Goal: Information Seeking & Learning: Learn about a topic

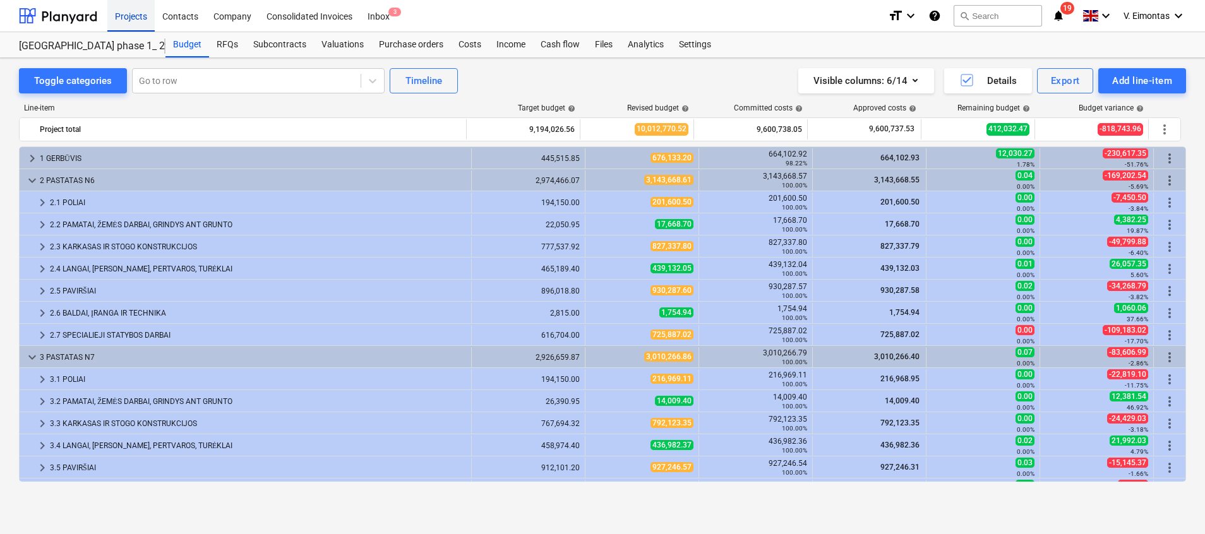
click at [128, 21] on div "Projects" at bounding box center [130, 15] width 47 height 32
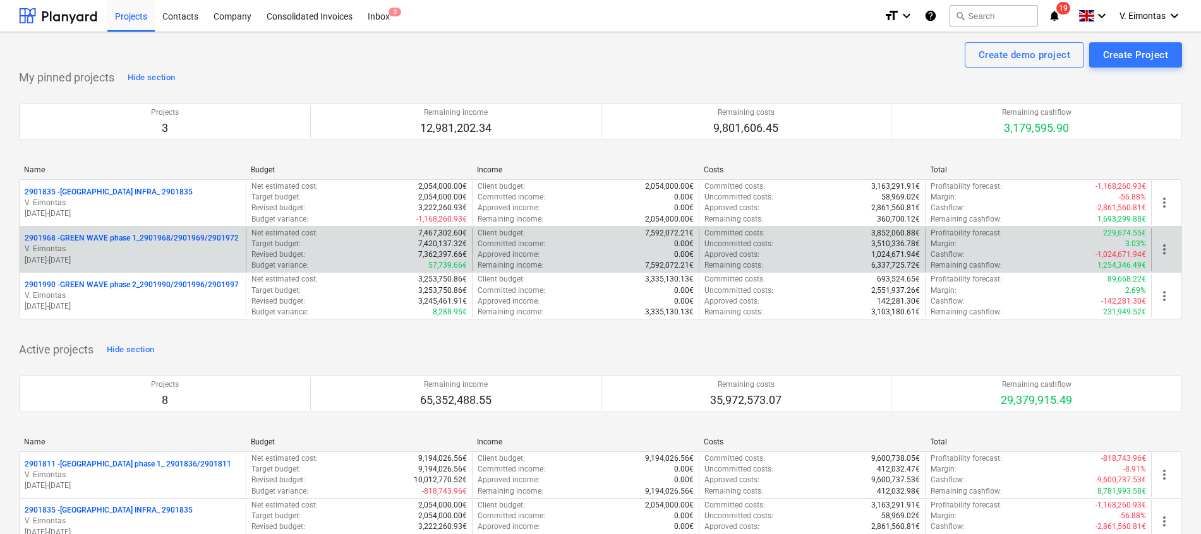
click at [134, 236] on p "2901968 - GREEN WAVE phase 1_2901968/2901969/2901972" at bounding box center [132, 238] width 214 height 11
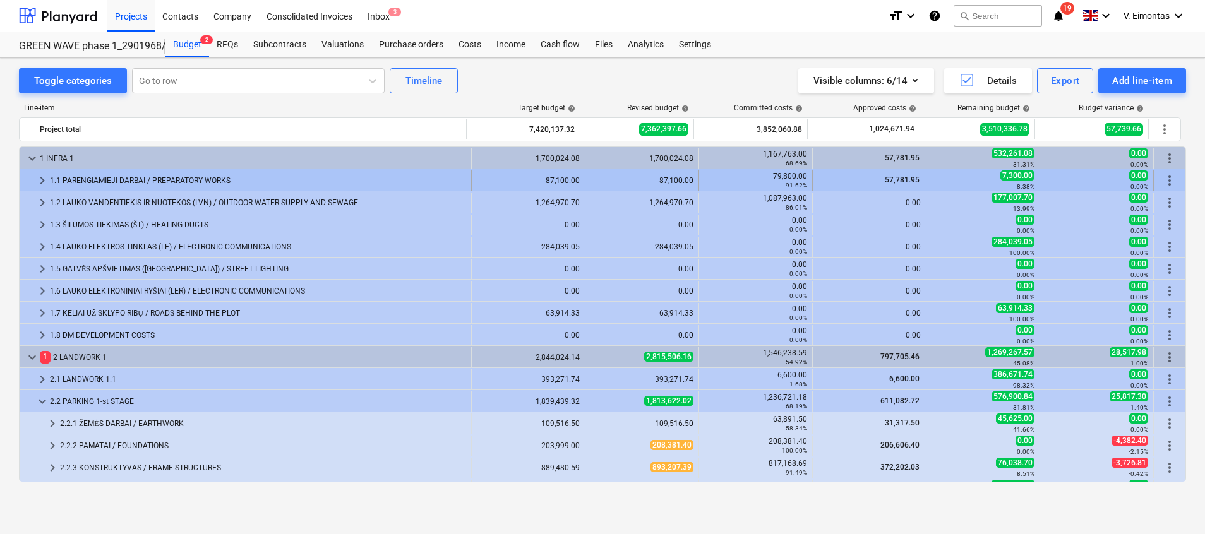
click at [41, 176] on span "keyboard_arrow_right" at bounding box center [42, 180] width 15 height 15
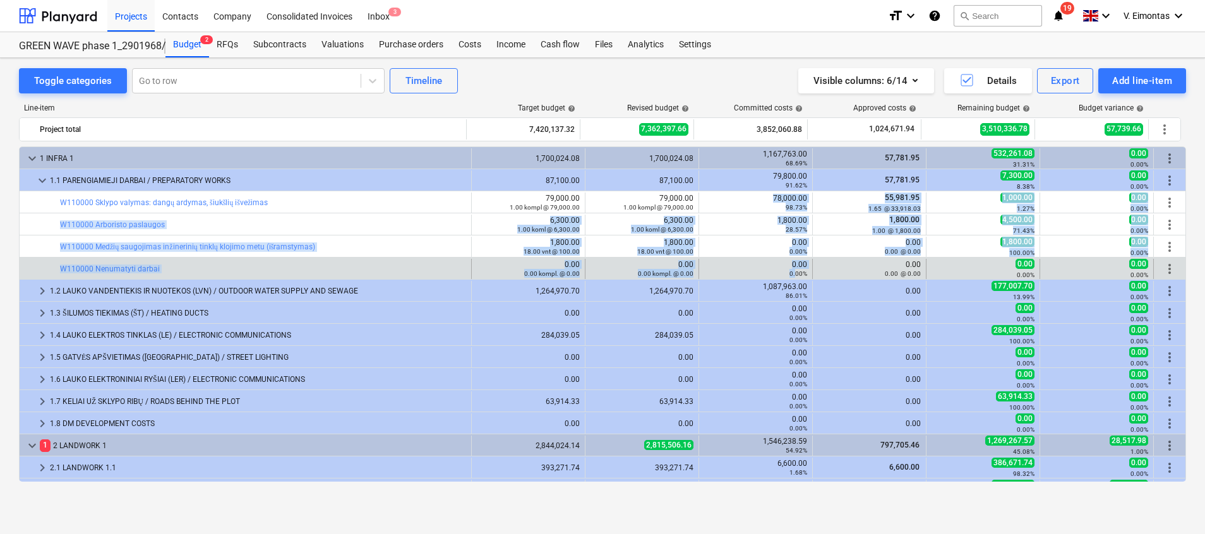
drag, startPoint x: 770, startPoint y: 196, endPoint x: 791, endPoint y: 271, distance: 77.4
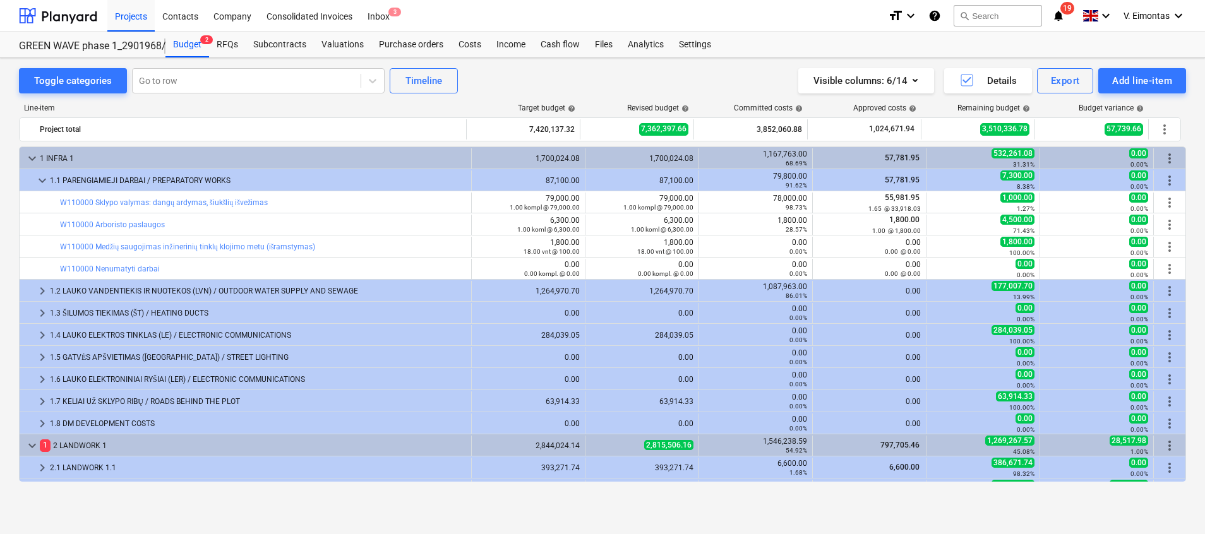
drag, startPoint x: 791, startPoint y: 271, endPoint x: 729, endPoint y: 80, distance: 200.6
click at [729, 80] on div "Visible columns : 6/14 Details Export Add line-item" at bounding box center [908, 80] width 556 height 25
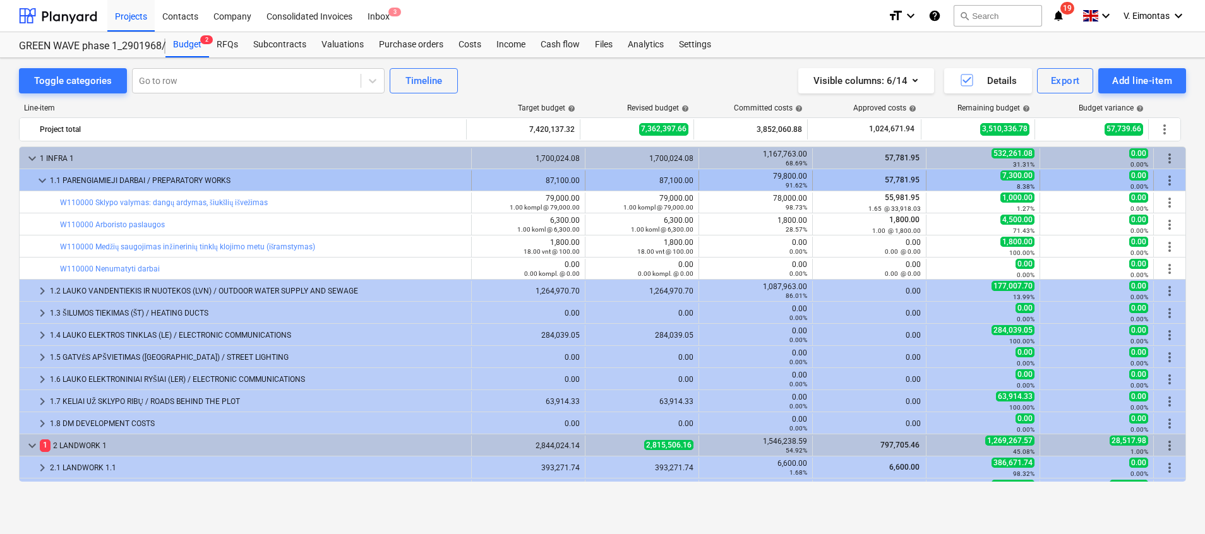
click at [35, 181] on span "keyboard_arrow_down" at bounding box center [42, 180] width 15 height 15
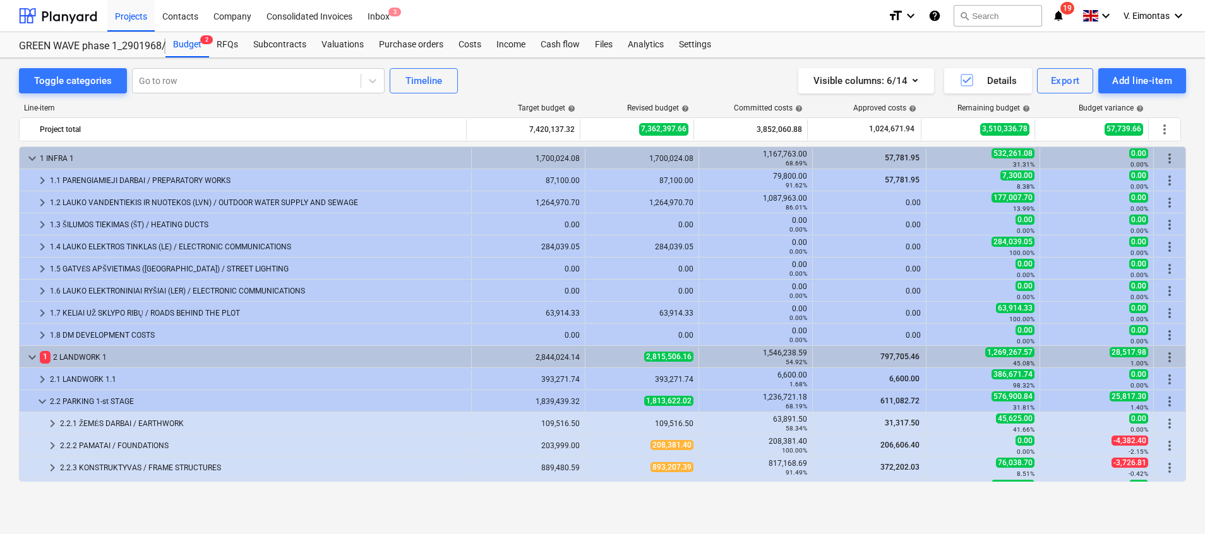
click at [40, 198] on span "keyboard_arrow_right" at bounding box center [42, 202] width 15 height 15
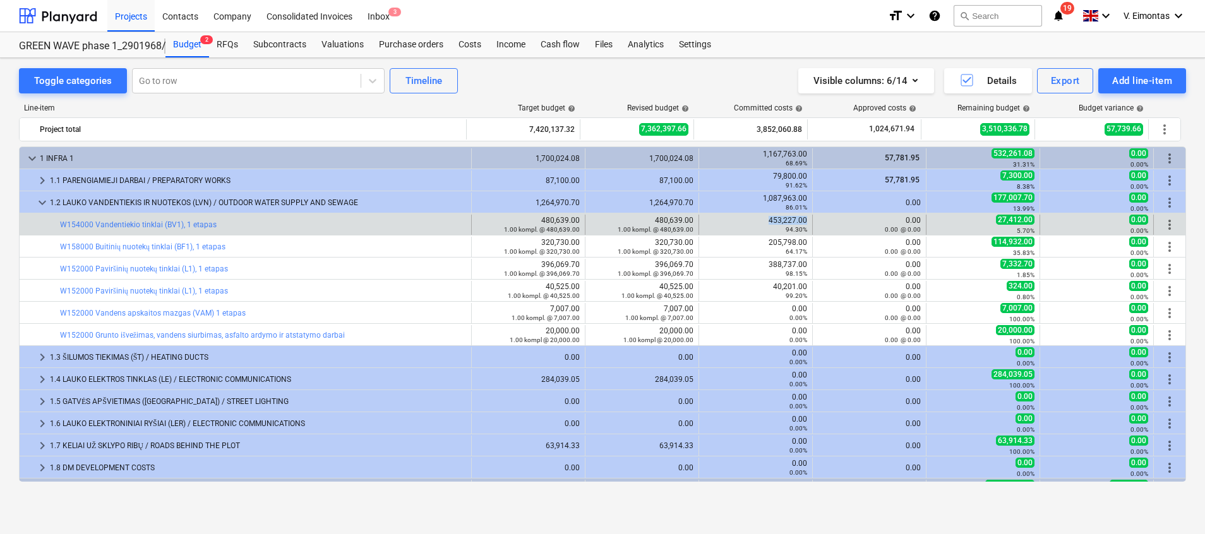
drag, startPoint x: 803, startPoint y: 220, endPoint x: 766, endPoint y: 220, distance: 37.9
click at [766, 220] on div "453,227.00 94.30%" at bounding box center [756, 225] width 114 height 20
copy div "453,227.00"
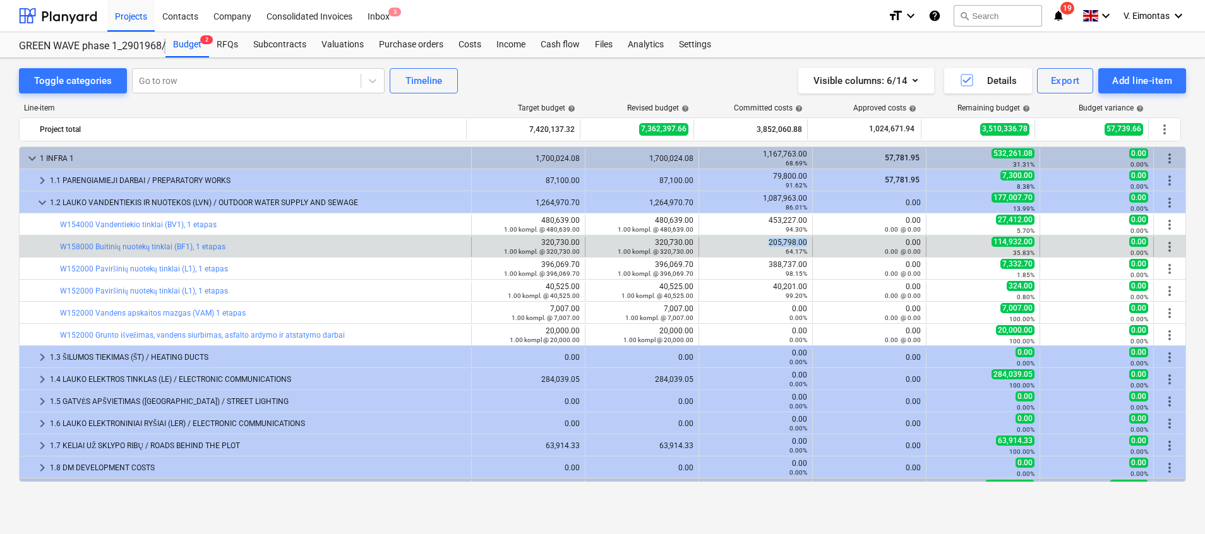
drag, startPoint x: 803, startPoint y: 238, endPoint x: 762, endPoint y: 245, distance: 41.0
click at [762, 245] on div "205,798.00 64.17%" at bounding box center [756, 247] width 114 height 20
copy div "205,798.00"
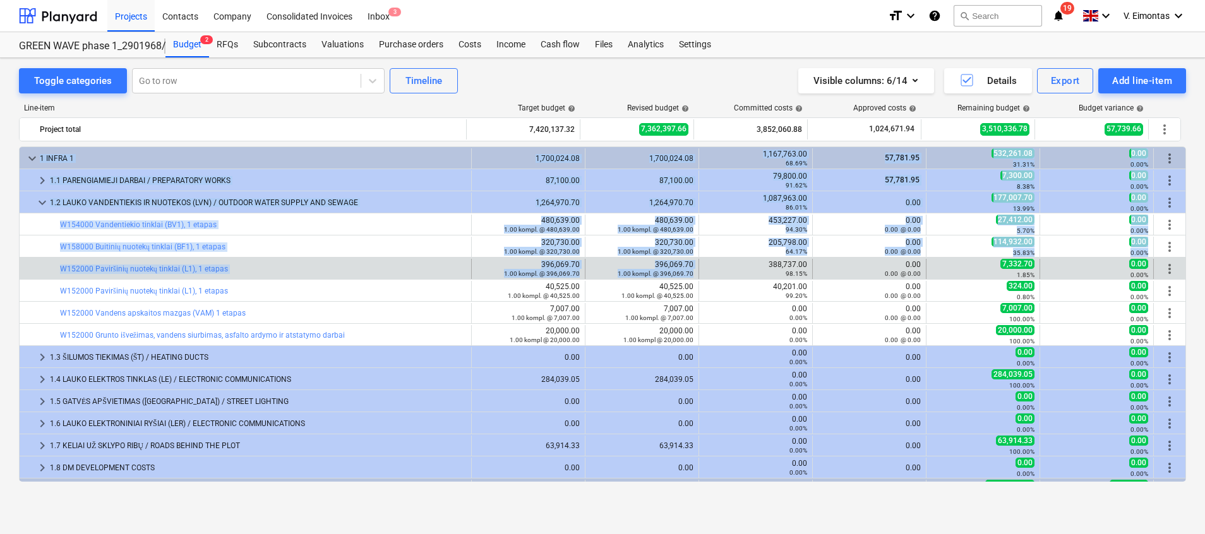
drag, startPoint x: 802, startPoint y: 263, endPoint x: 763, endPoint y: 263, distance: 39.2
drag, startPoint x: 763, startPoint y: 263, endPoint x: 804, endPoint y: 260, distance: 41.1
click at [804, 260] on div "388,737.00 98.15%" at bounding box center [756, 269] width 114 height 20
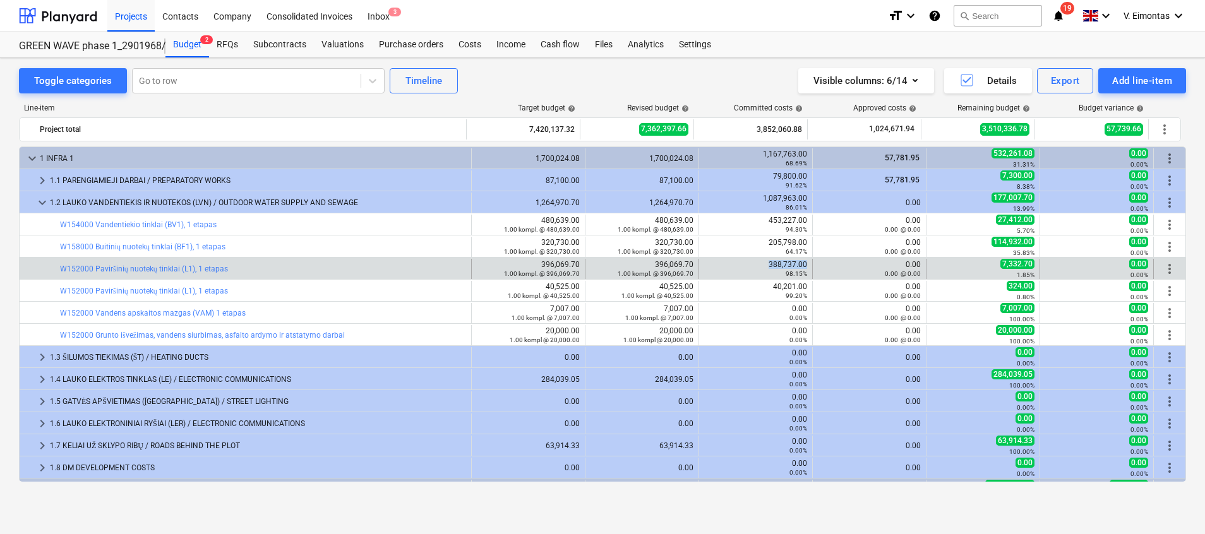
drag, startPoint x: 795, startPoint y: 263, endPoint x: 759, endPoint y: 265, distance: 36.1
click at [760, 265] on div "388,737.00 98.15%" at bounding box center [755, 269] width 103 height 18
copy div "388,737.00"
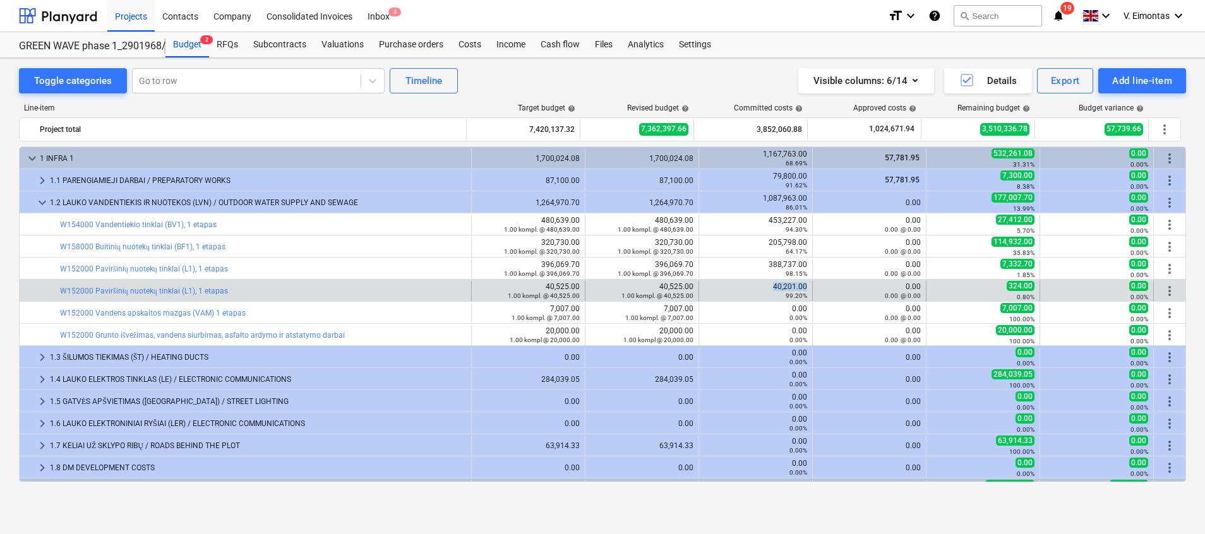
drag, startPoint x: 802, startPoint y: 287, endPoint x: 769, endPoint y: 286, distance: 32.9
click at [769, 286] on div "40,201.00 99.20%" at bounding box center [755, 291] width 103 height 18
copy div "40,201.00"
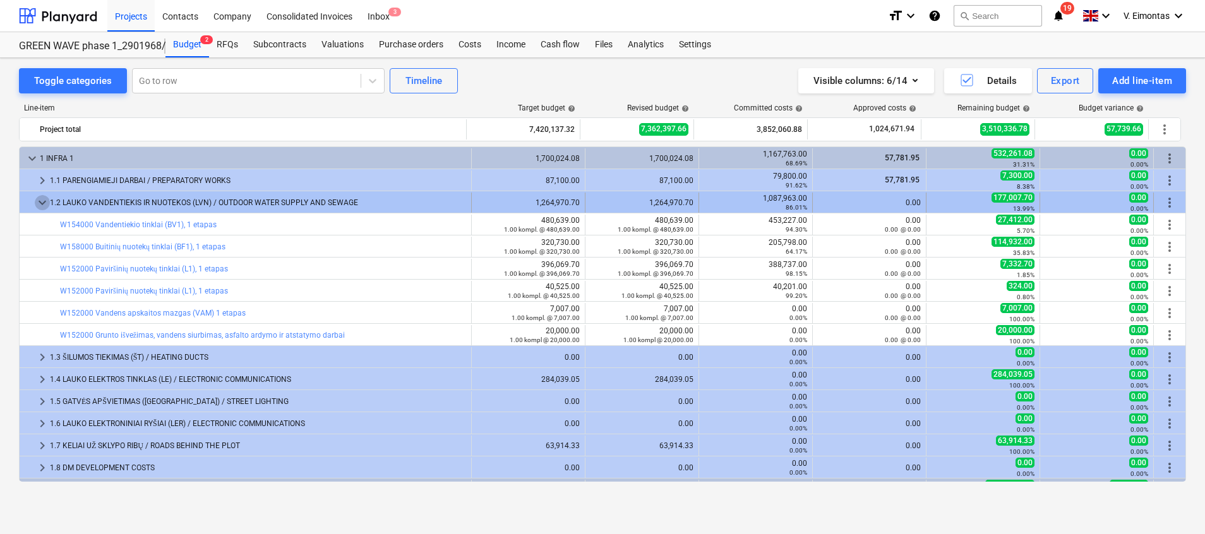
click at [41, 204] on span "keyboard_arrow_down" at bounding box center [42, 202] width 15 height 15
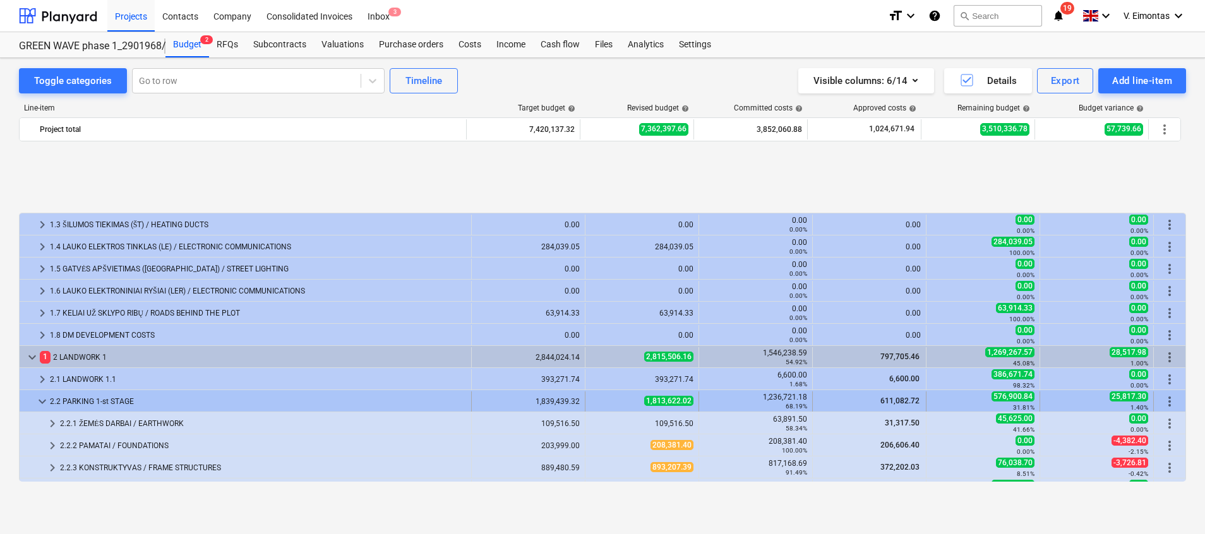
scroll to position [95, 0]
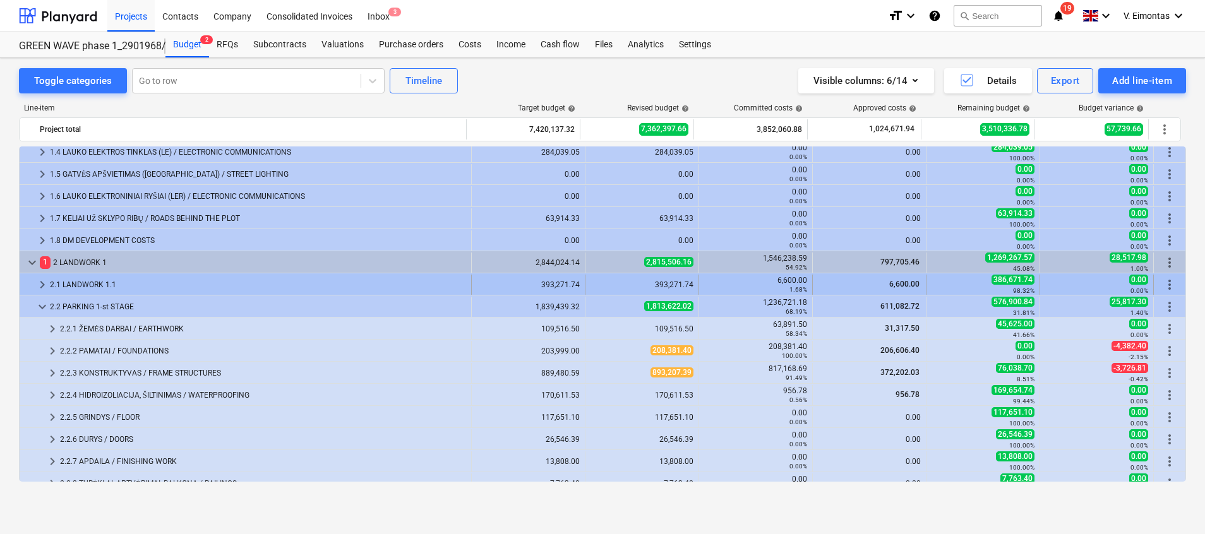
click at [41, 282] on span "keyboard_arrow_right" at bounding box center [42, 284] width 15 height 15
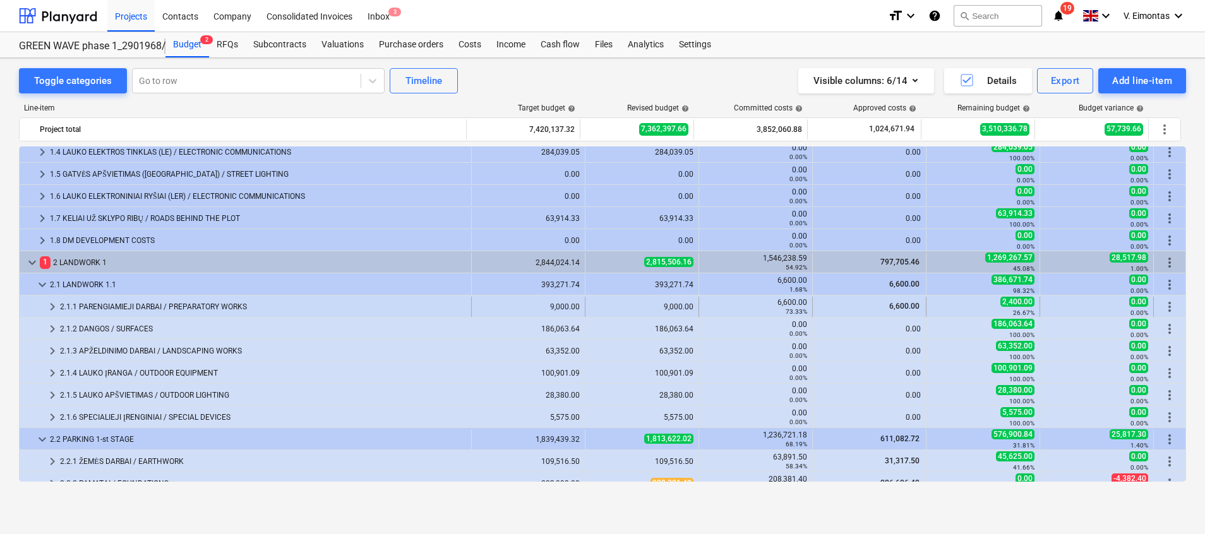
click at [48, 308] on span "keyboard_arrow_right" at bounding box center [52, 306] width 15 height 15
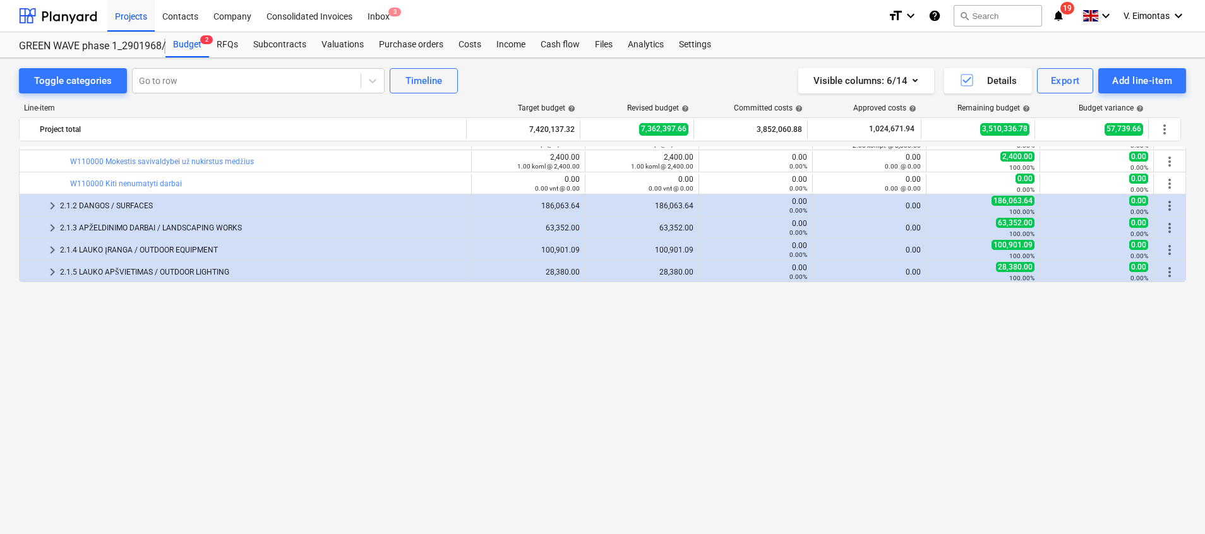
scroll to position [0, 0]
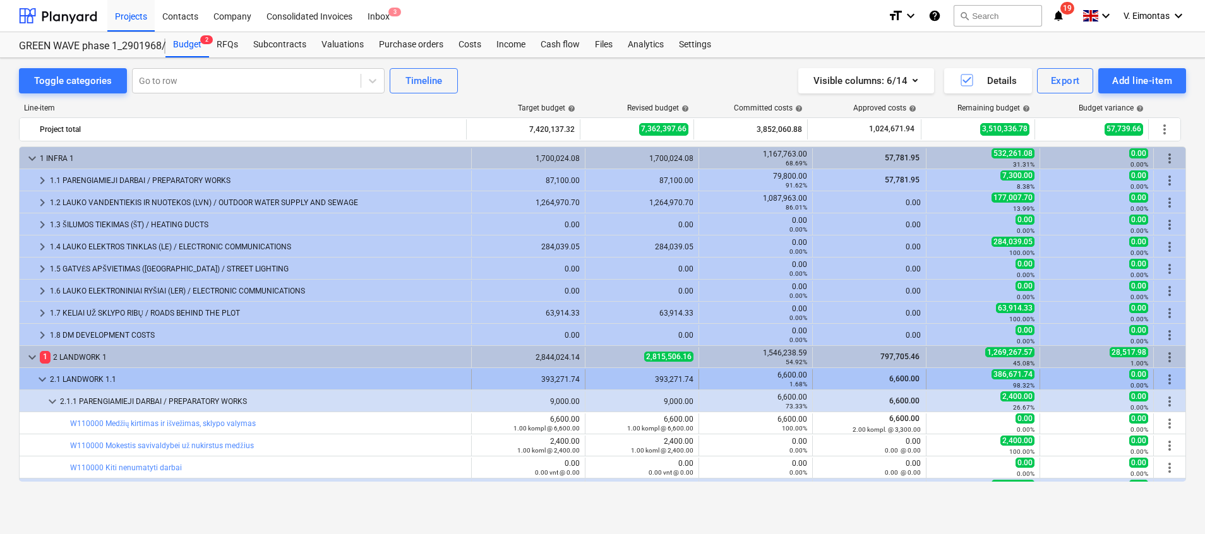
click at [41, 378] on span "keyboard_arrow_down" at bounding box center [42, 379] width 15 height 15
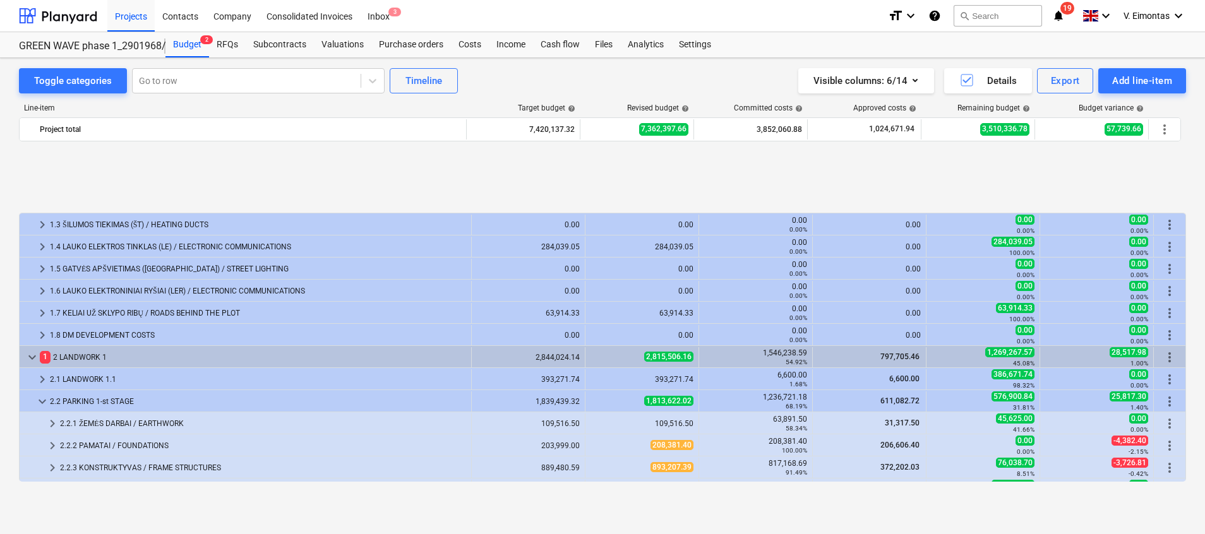
scroll to position [95, 0]
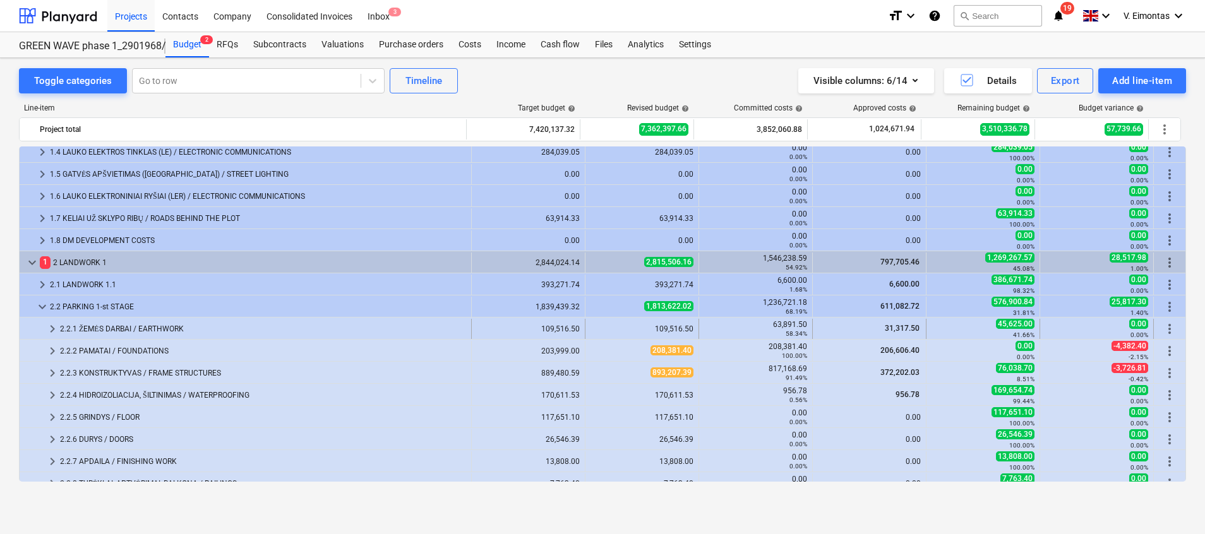
click at [54, 326] on span "keyboard_arrow_right" at bounding box center [52, 329] width 15 height 15
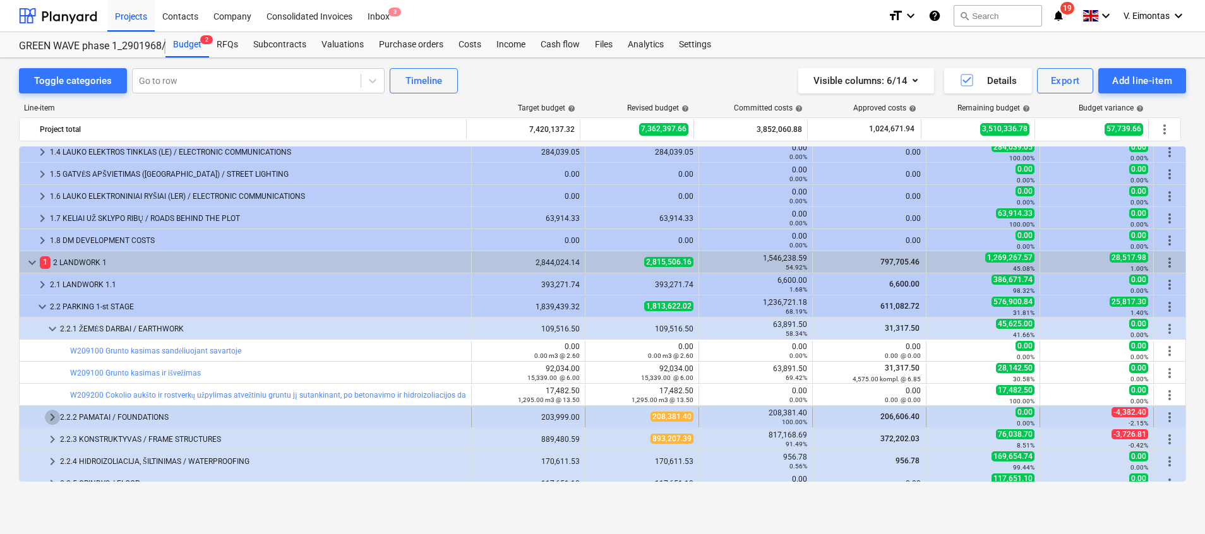
click at [48, 418] on span "keyboard_arrow_right" at bounding box center [52, 417] width 15 height 15
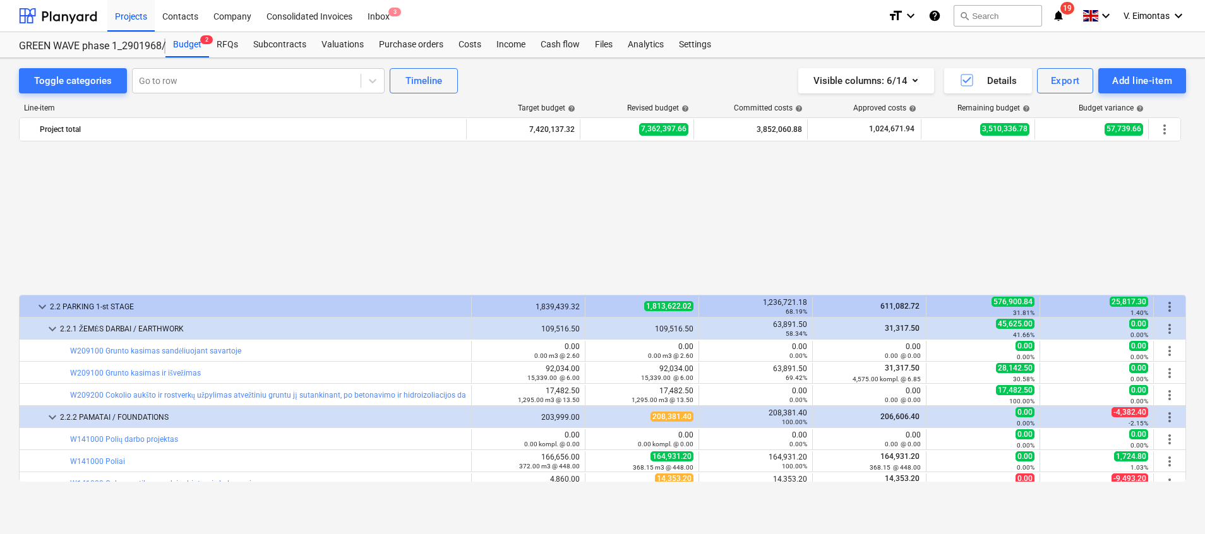
scroll to position [284, 0]
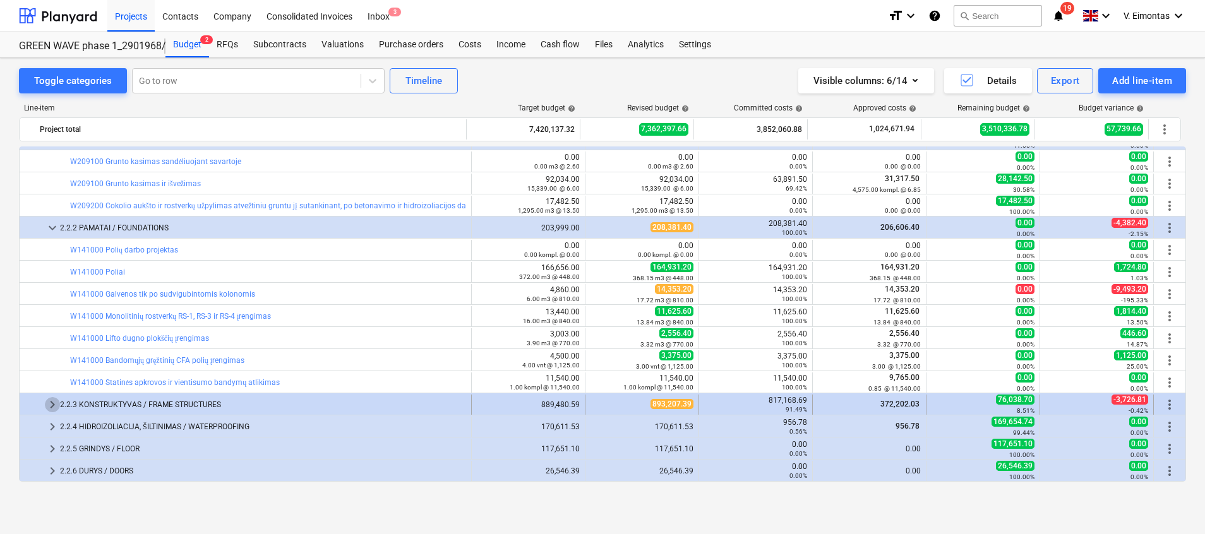
click at [48, 406] on span "keyboard_arrow_right" at bounding box center [52, 404] width 15 height 15
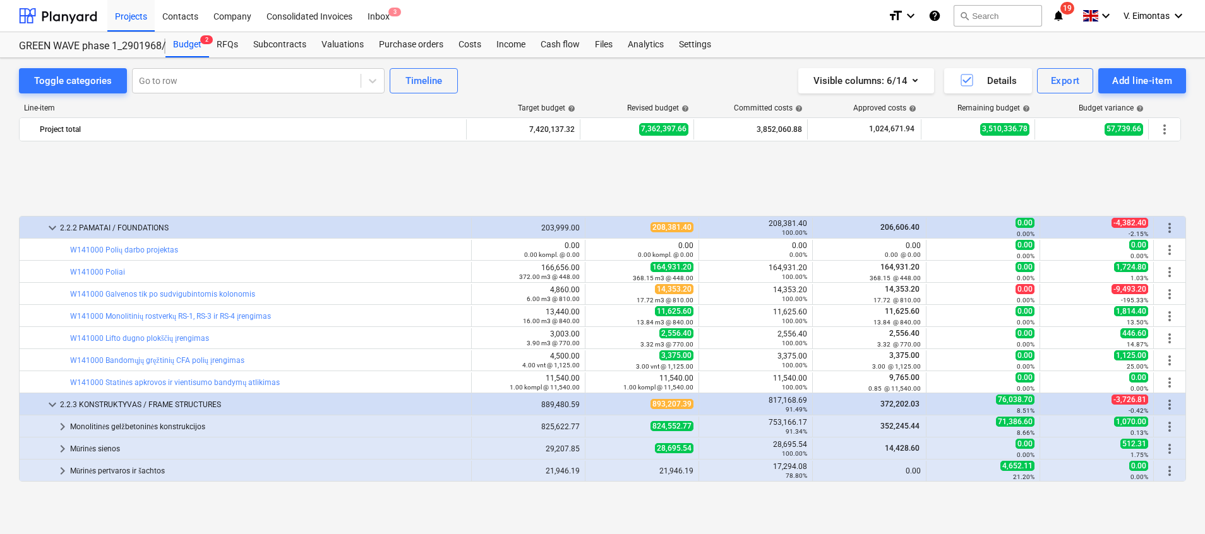
scroll to position [379, 0]
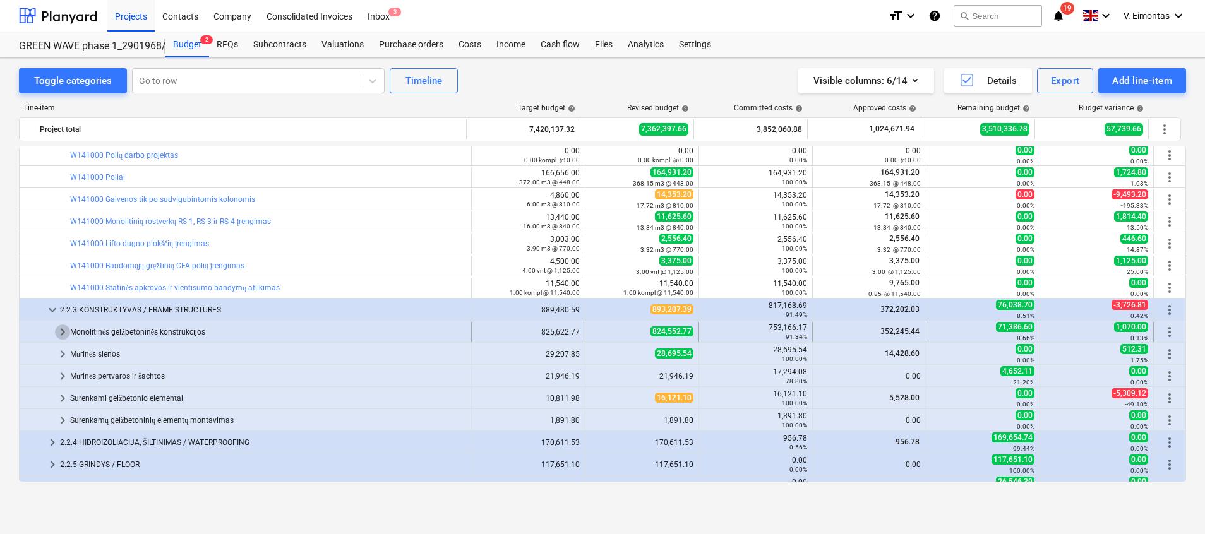
click at [61, 329] on span "keyboard_arrow_right" at bounding box center [62, 332] width 15 height 15
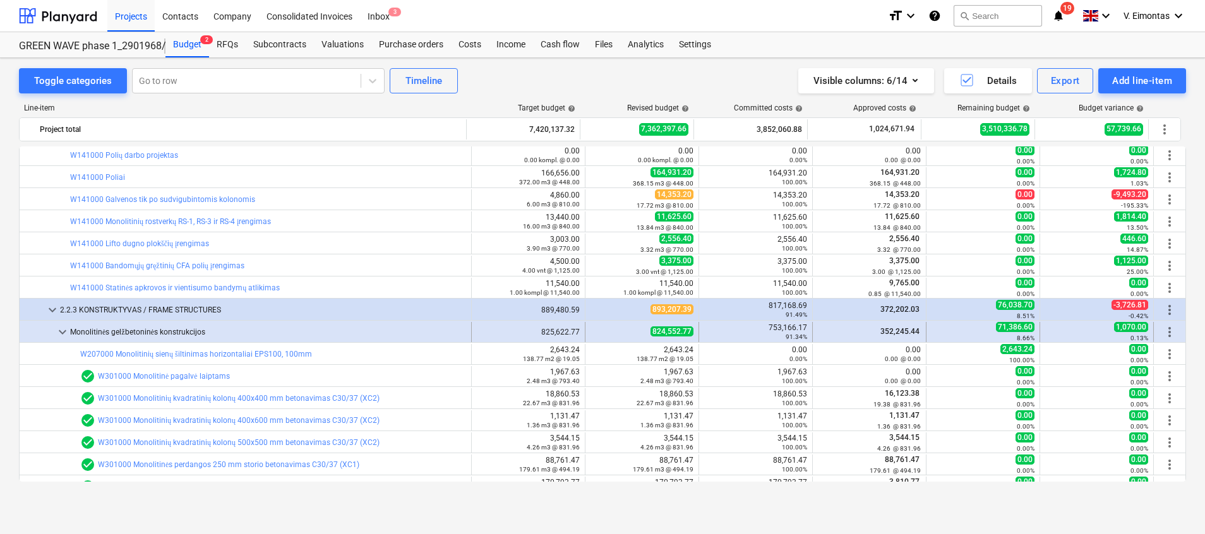
click at [59, 332] on span "keyboard_arrow_down" at bounding box center [62, 332] width 15 height 15
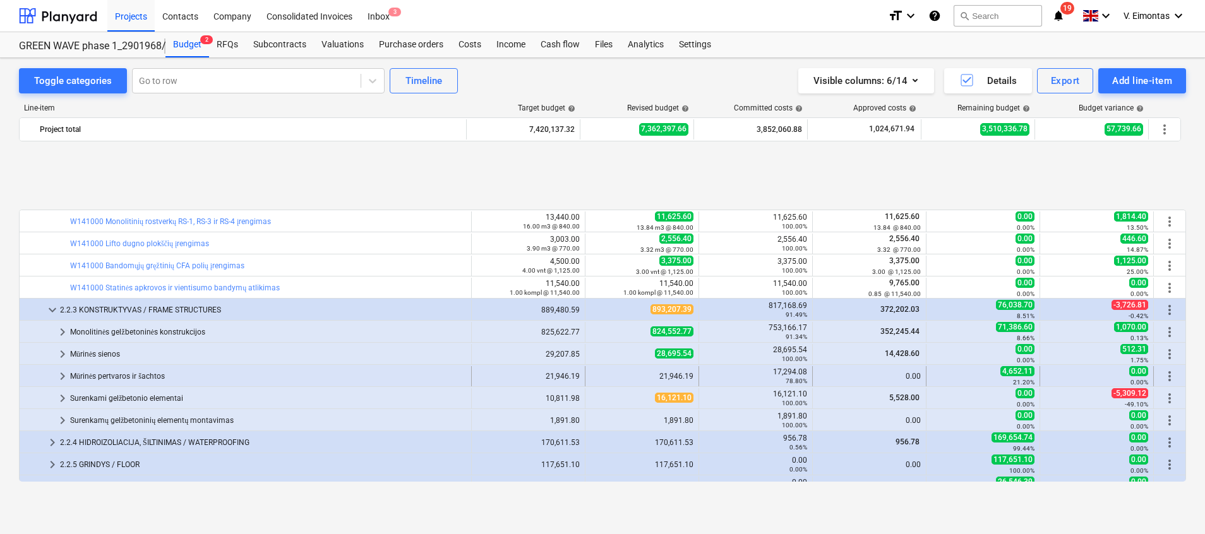
scroll to position [474, 0]
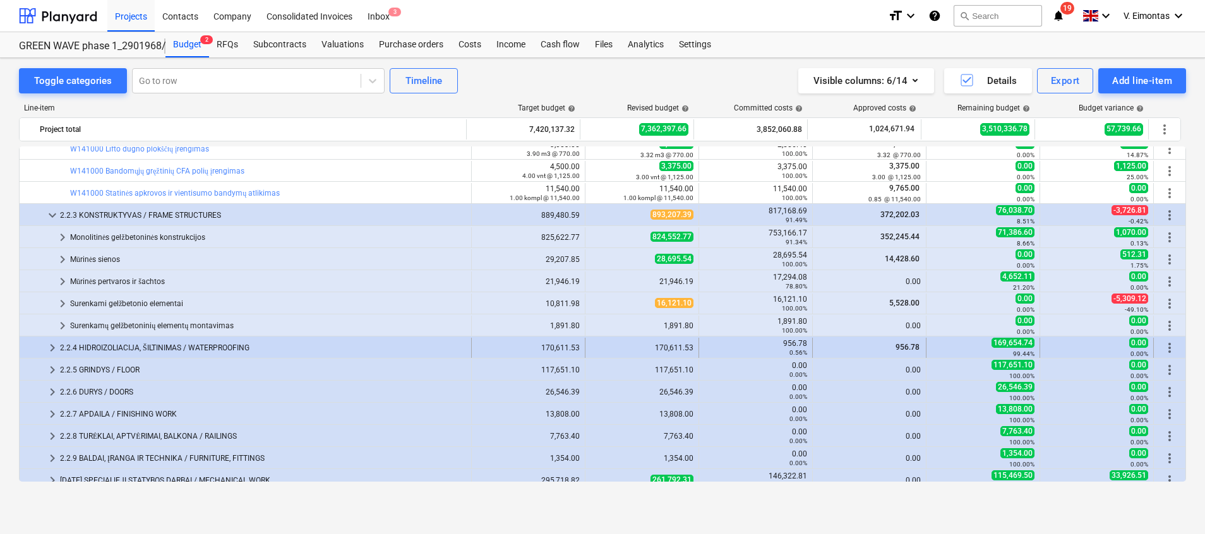
click at [51, 343] on span "keyboard_arrow_right" at bounding box center [52, 347] width 15 height 15
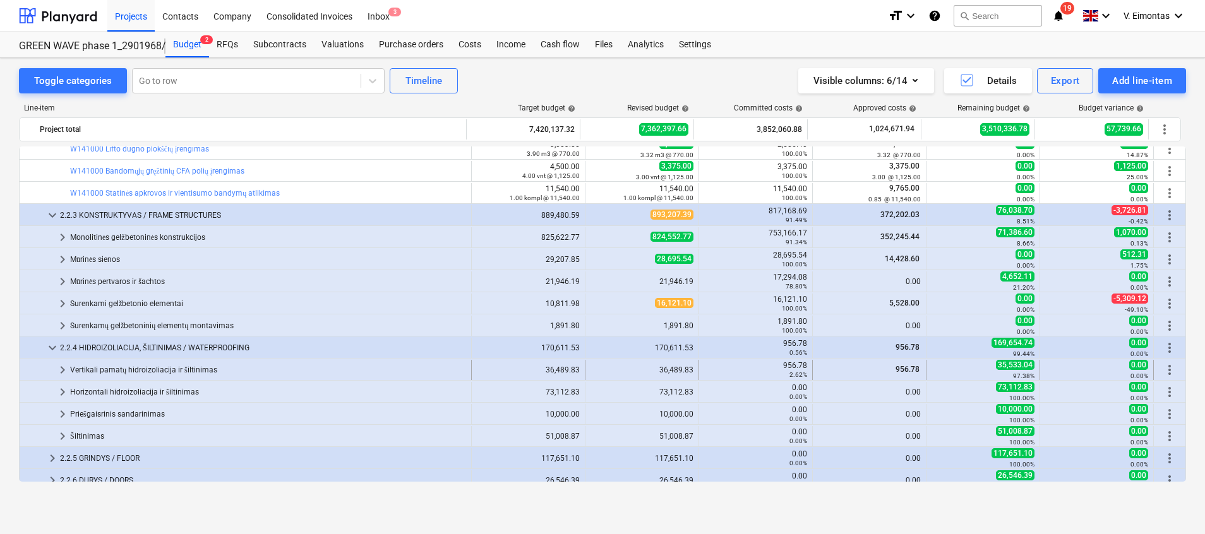
click at [62, 368] on span "keyboard_arrow_right" at bounding box center [62, 370] width 15 height 15
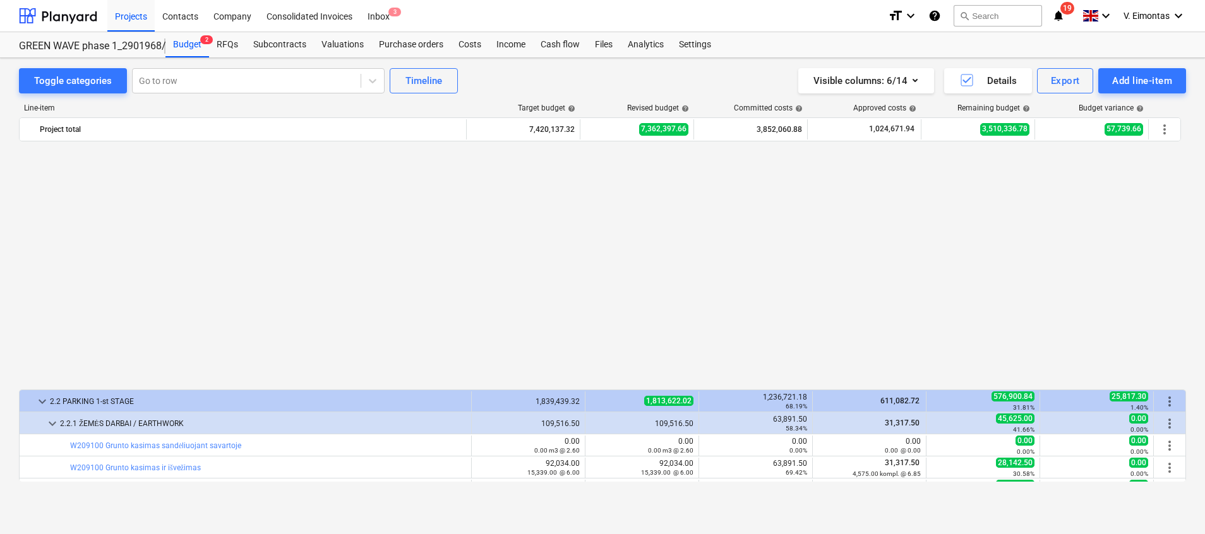
scroll to position [189, 0]
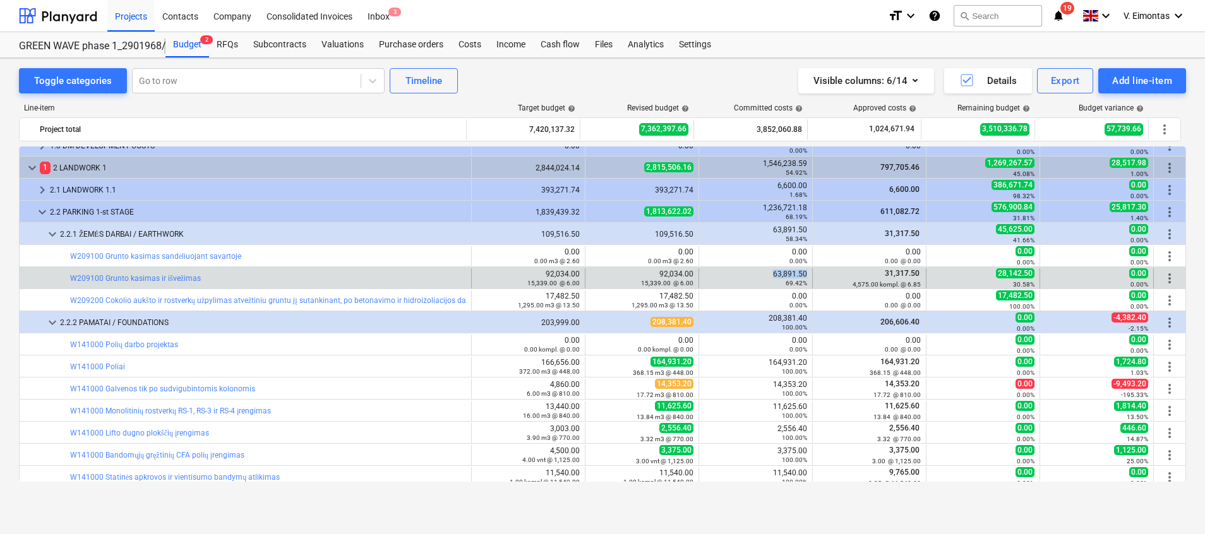
drag, startPoint x: 803, startPoint y: 272, endPoint x: 771, endPoint y: 275, distance: 32.4
click at [771, 275] on div "63,891.50 69.42%" at bounding box center [756, 278] width 114 height 20
copy div "63,891.50"
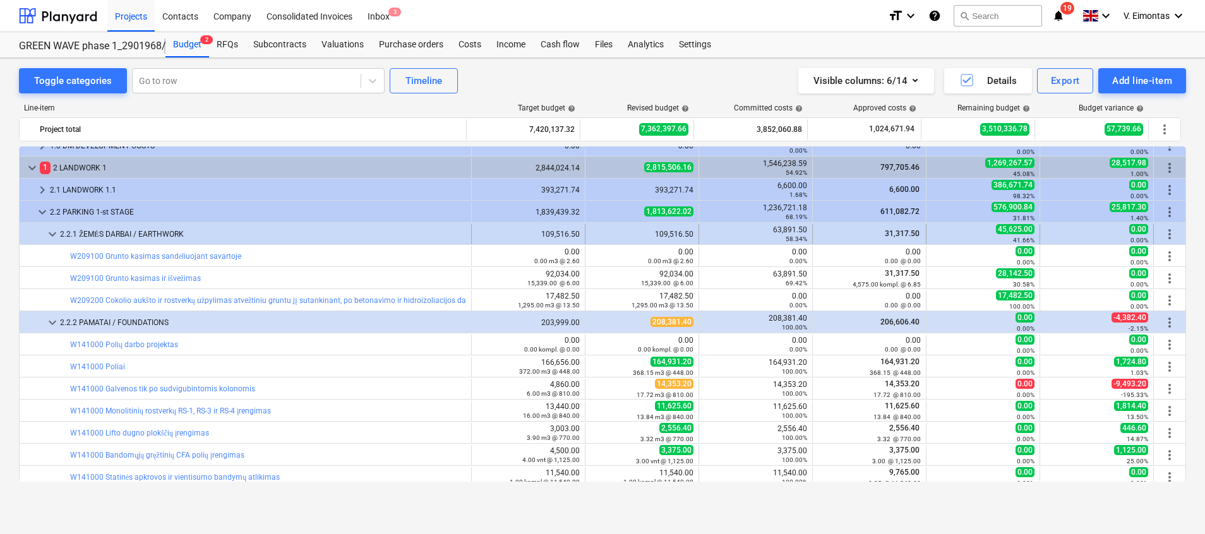
click at [47, 233] on span "keyboard_arrow_down" at bounding box center [52, 234] width 15 height 15
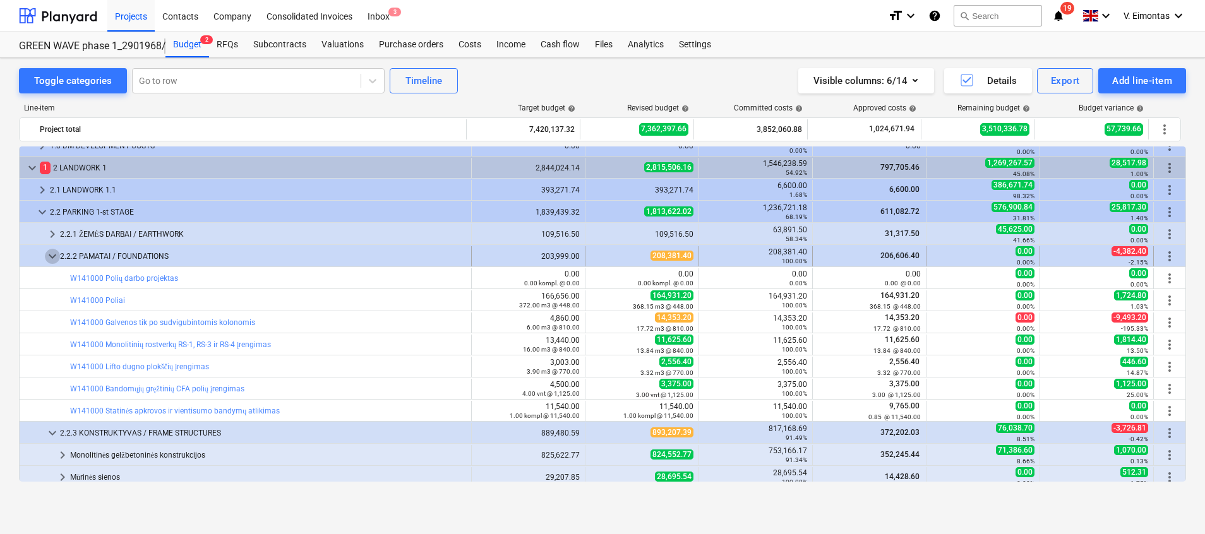
click at [49, 255] on span "keyboard_arrow_down" at bounding box center [52, 256] width 15 height 15
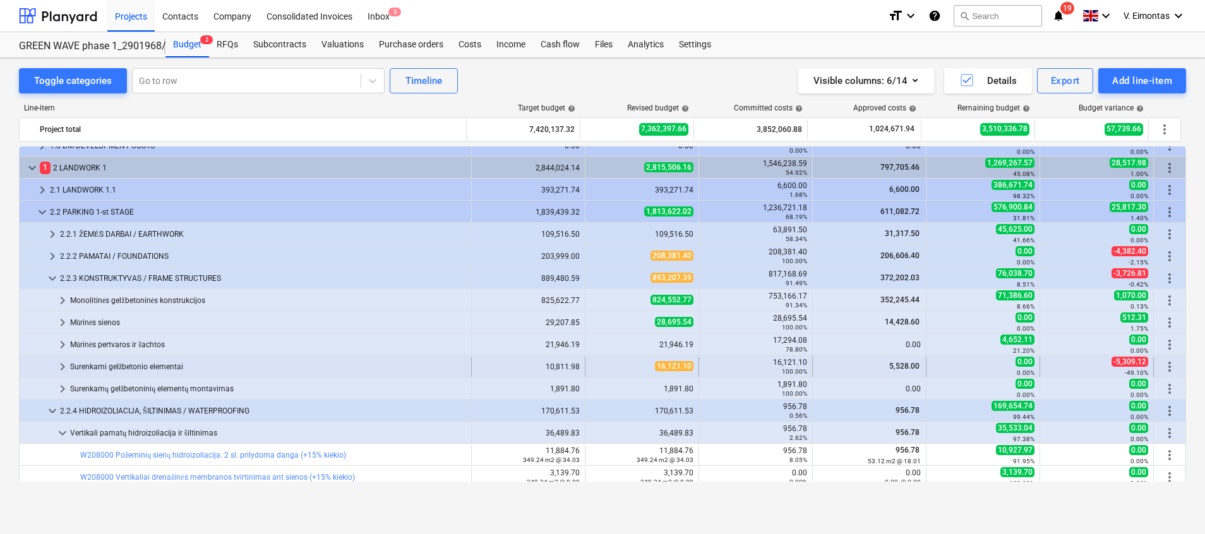
click at [62, 374] on span "keyboard_arrow_right" at bounding box center [62, 366] width 15 height 15
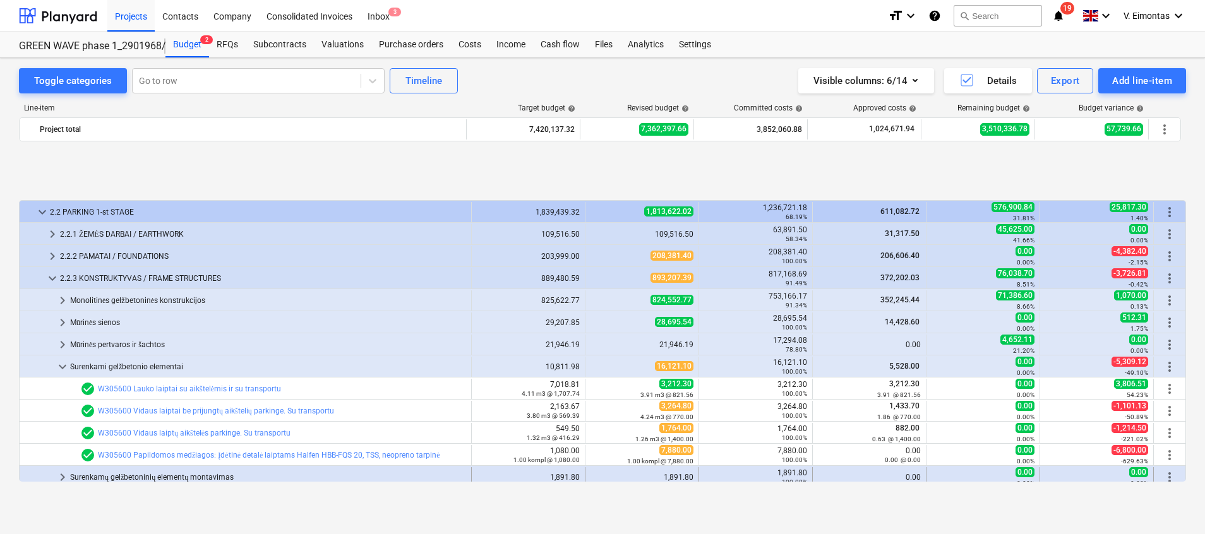
scroll to position [284, 0]
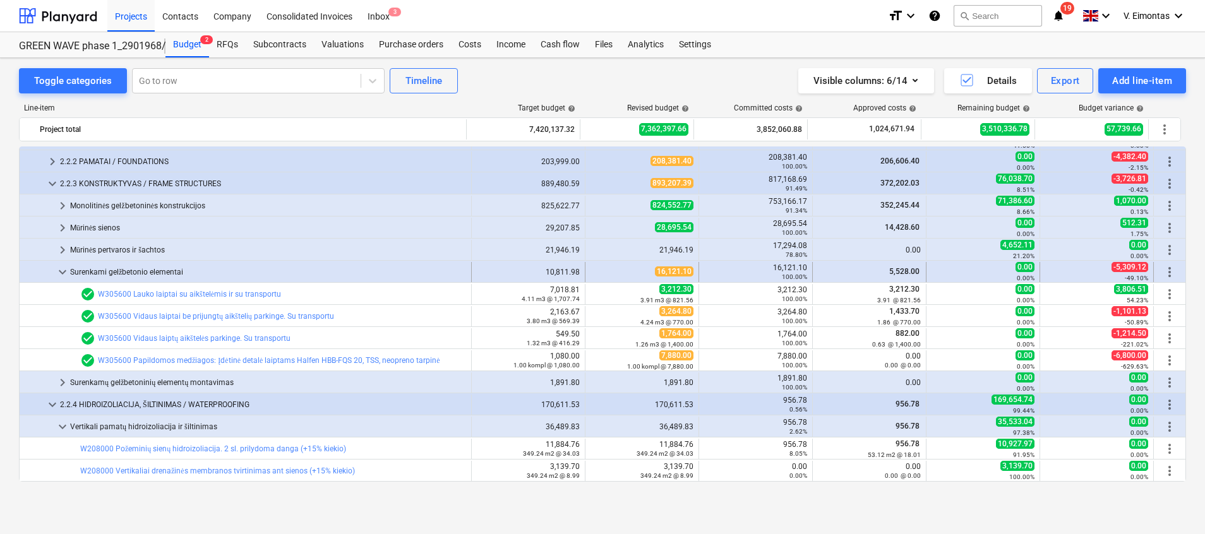
click at [65, 268] on span "keyboard_arrow_down" at bounding box center [62, 272] width 15 height 15
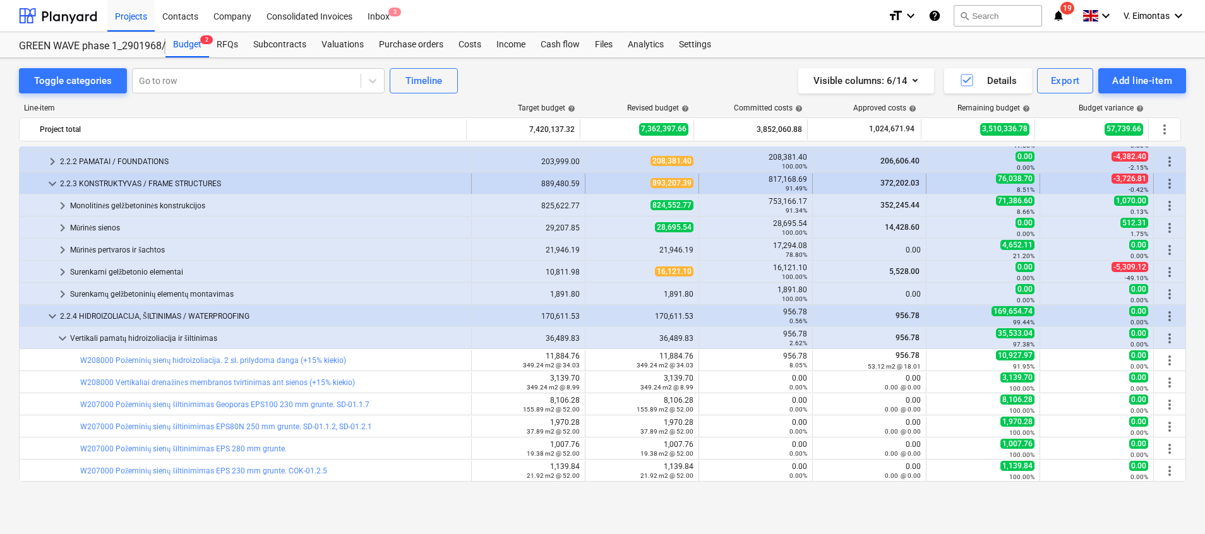
click at [54, 179] on span "keyboard_arrow_down" at bounding box center [52, 183] width 15 height 15
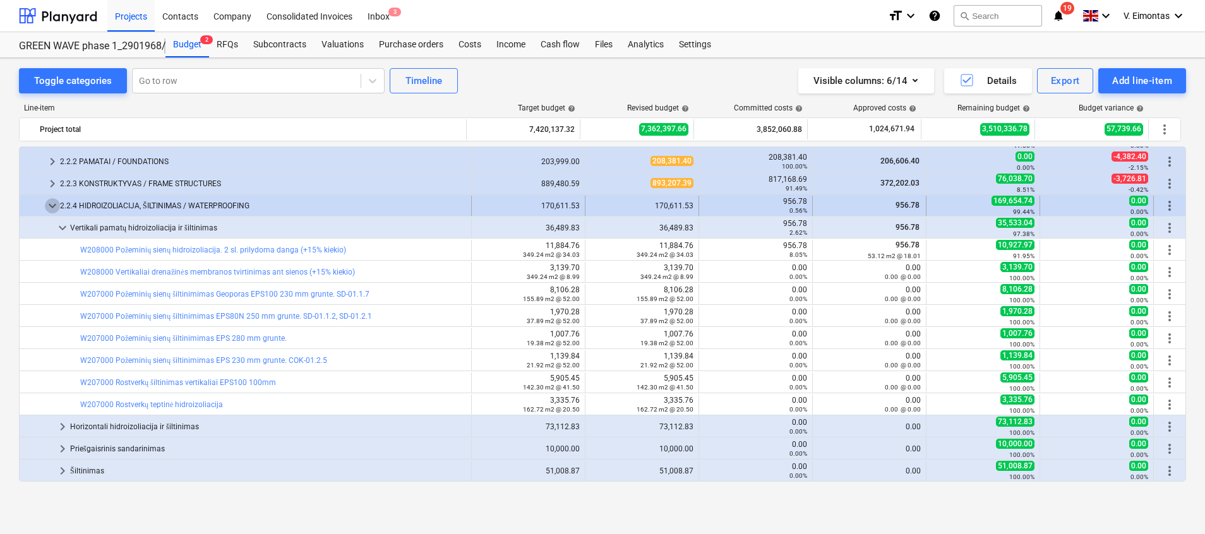
click at [53, 209] on span "keyboard_arrow_down" at bounding box center [52, 205] width 15 height 15
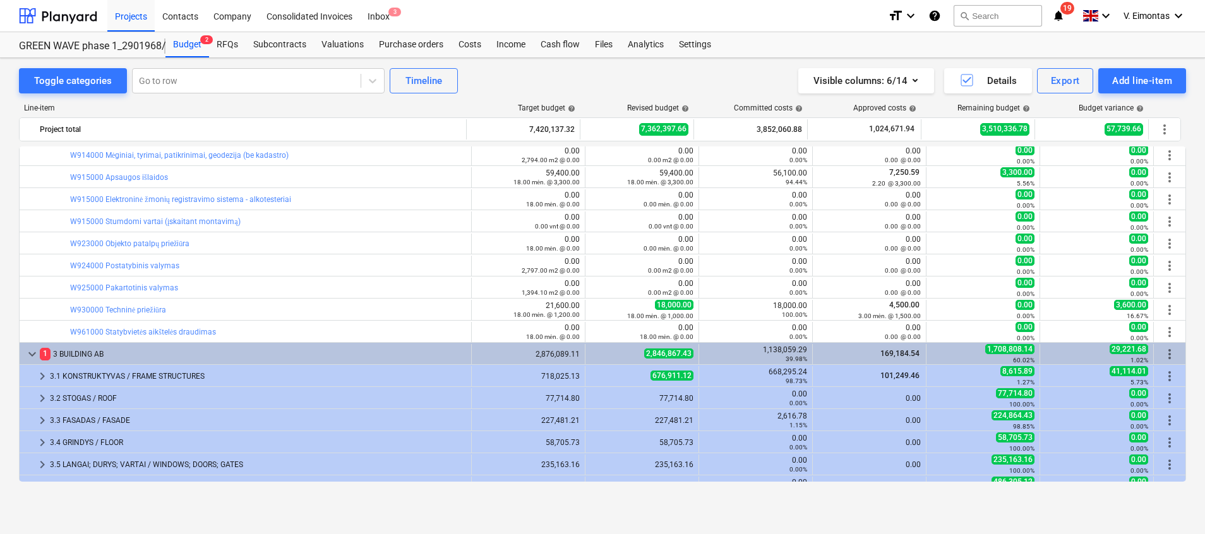
scroll to position [1500, 0]
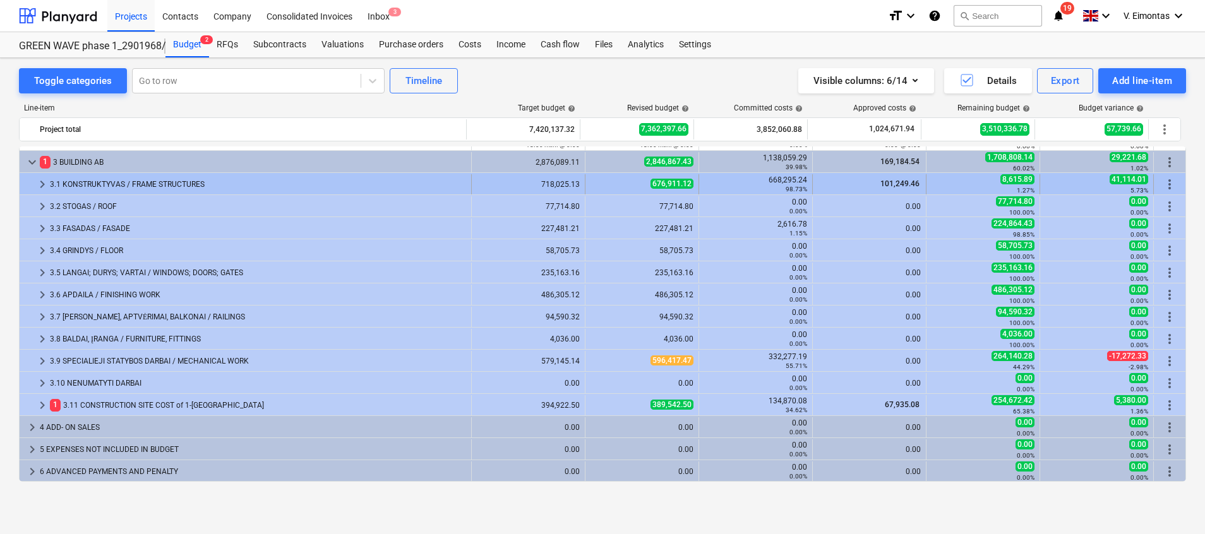
click at [40, 177] on span "keyboard_arrow_right" at bounding box center [42, 184] width 15 height 15
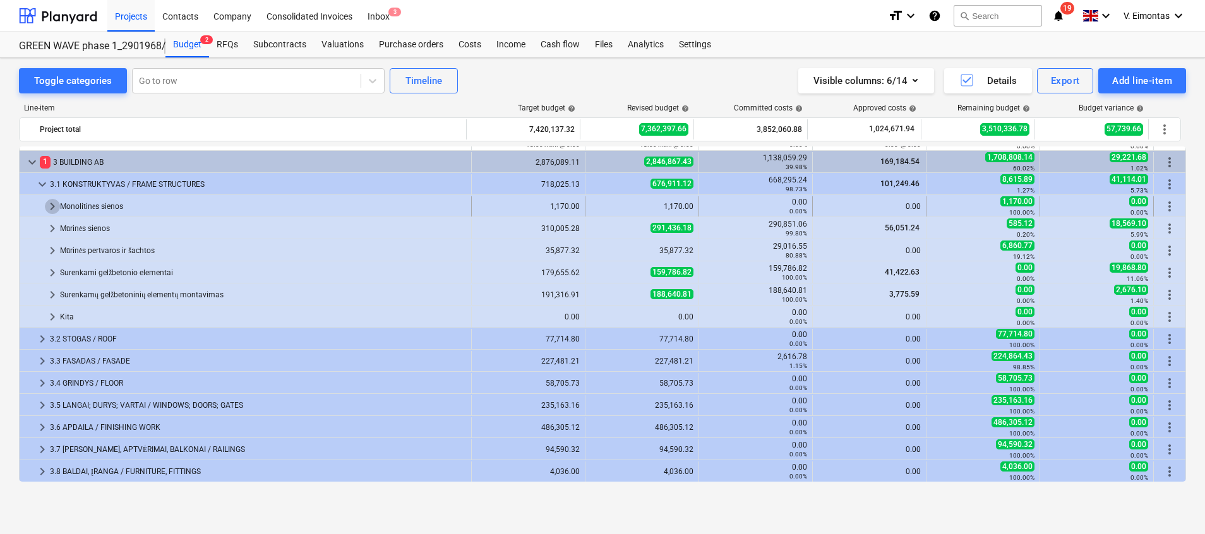
click at [47, 206] on span "keyboard_arrow_right" at bounding box center [52, 206] width 15 height 15
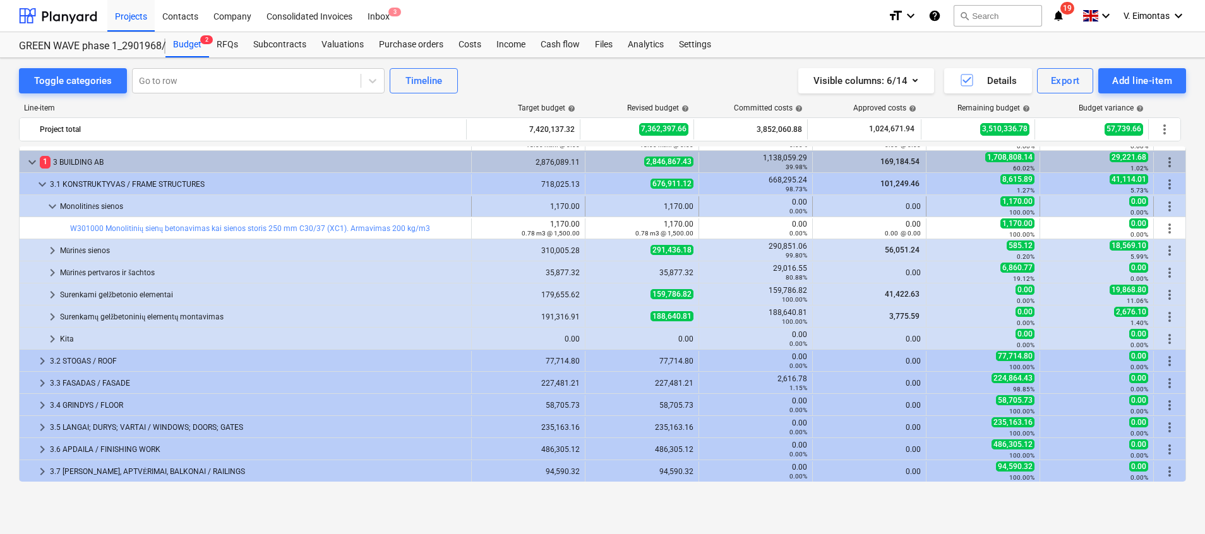
click at [49, 207] on span "keyboard_arrow_down" at bounding box center [52, 206] width 15 height 15
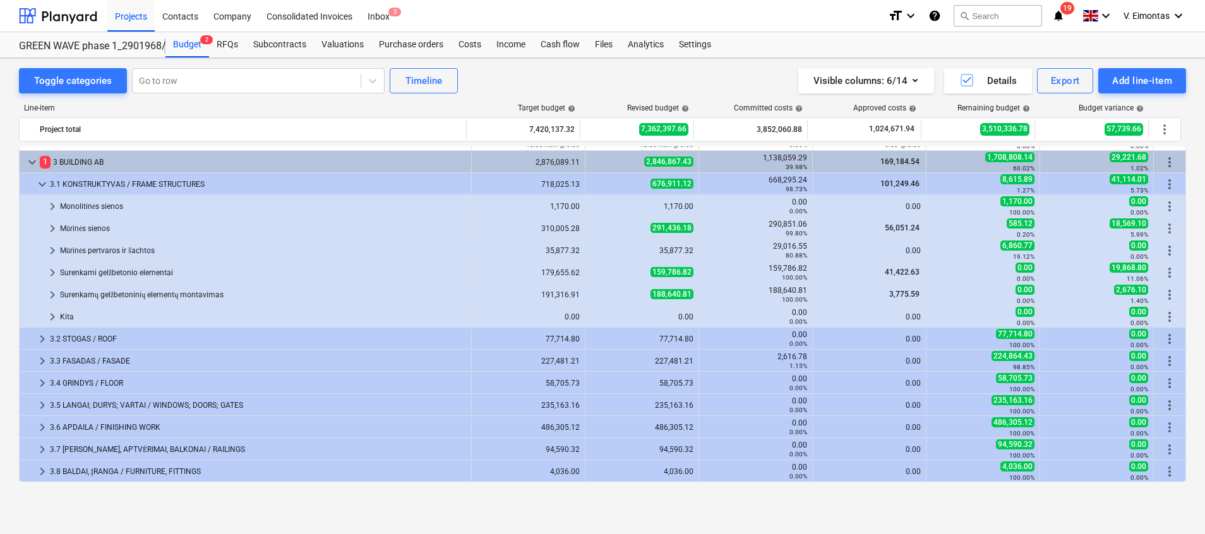
click at [49, 207] on span "keyboard_arrow_right" at bounding box center [52, 206] width 15 height 15
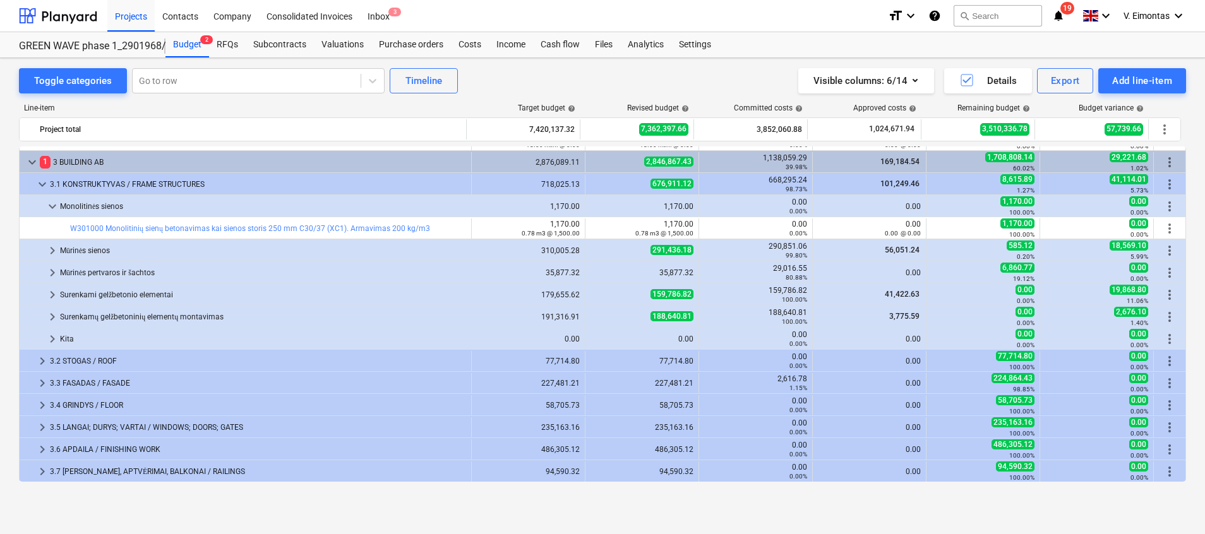
click at [49, 207] on span "keyboard_arrow_down" at bounding box center [52, 206] width 15 height 15
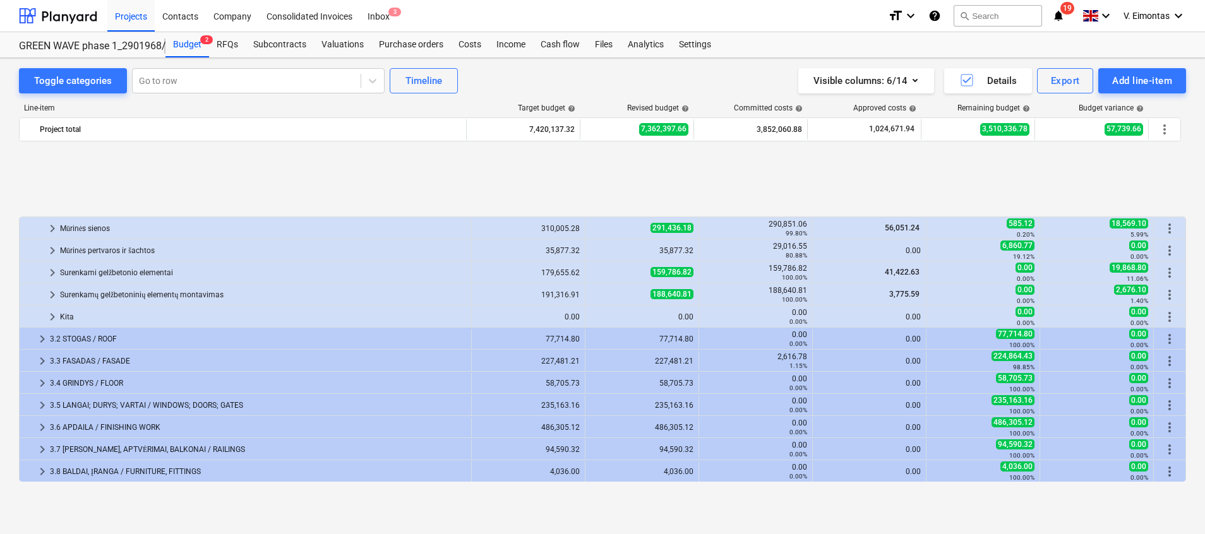
scroll to position [1594, 0]
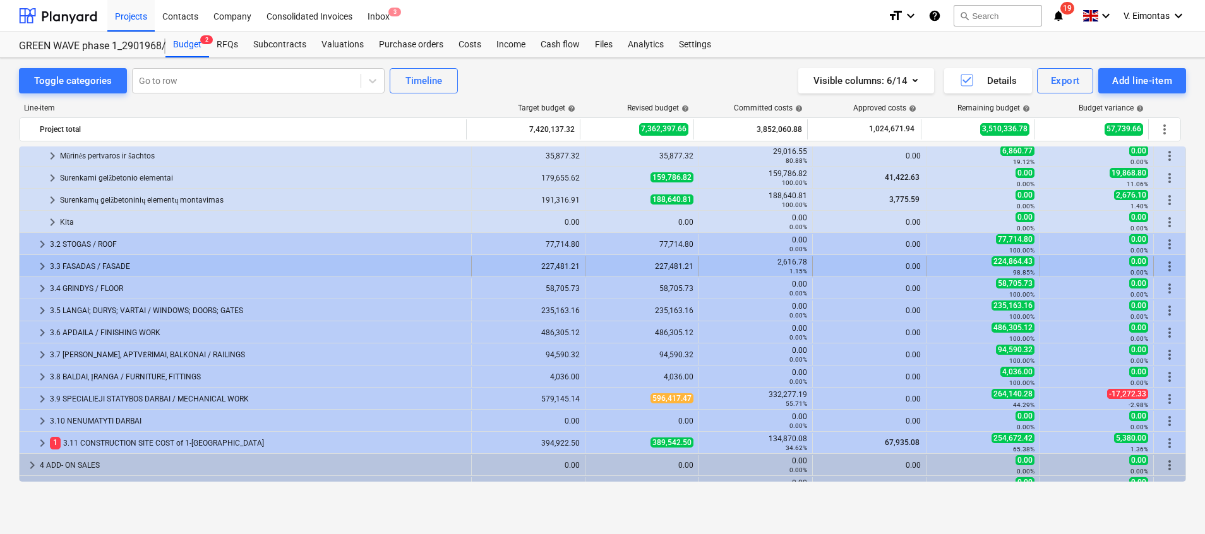
click at [796, 257] on div "2,616.78 1.15%" at bounding box center [755, 266] width 103 height 20
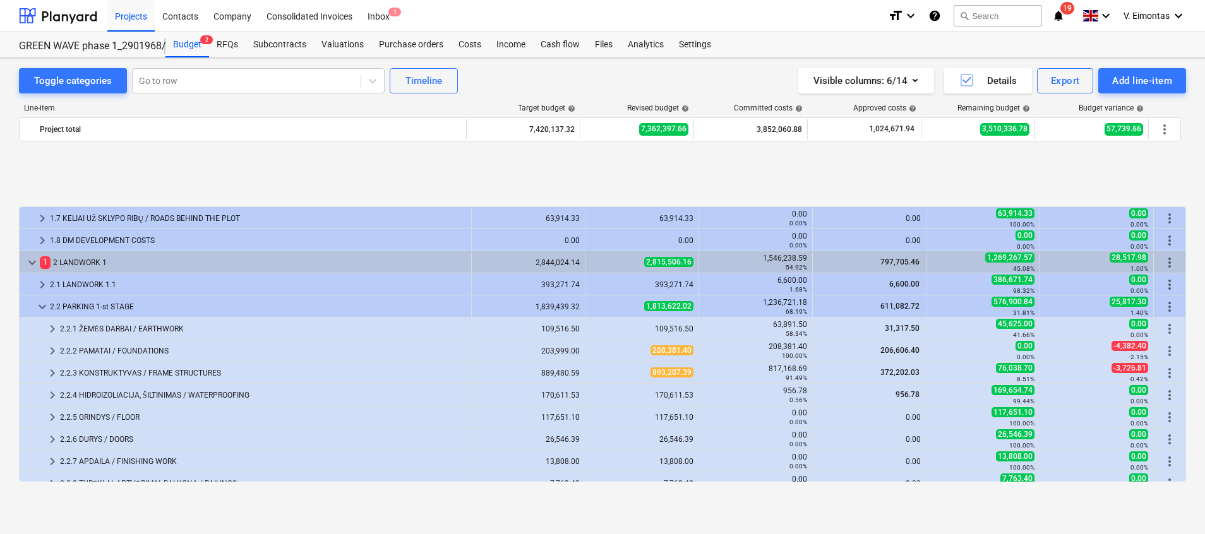
scroll to position [189, 0]
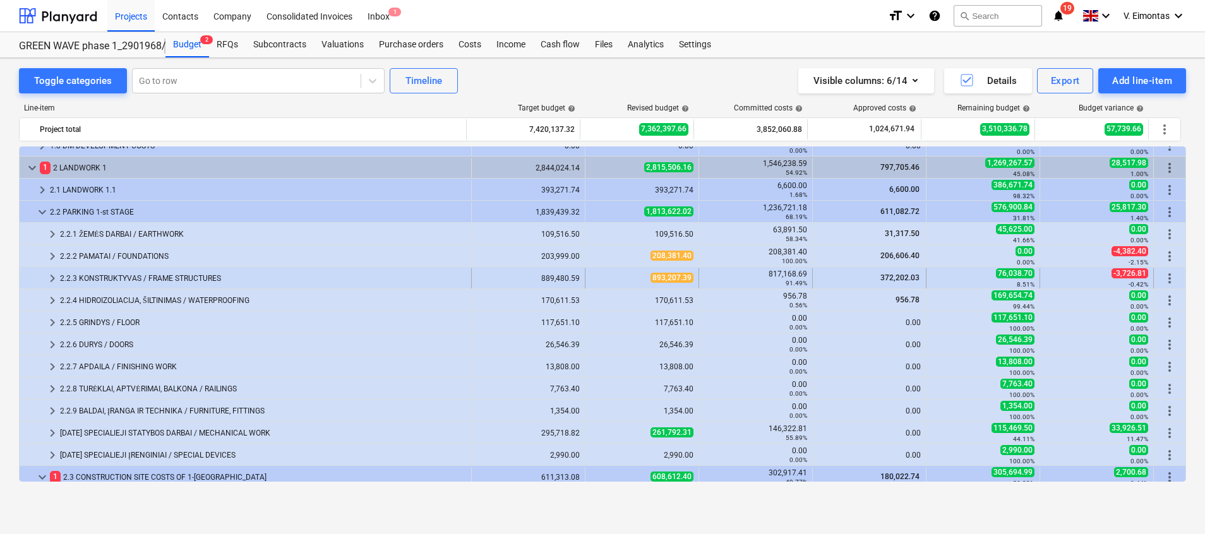
click at [121, 278] on div "2.2.3 KONSTRUKTYVAS / FRAME STRUCTURES" at bounding box center [263, 278] width 406 height 20
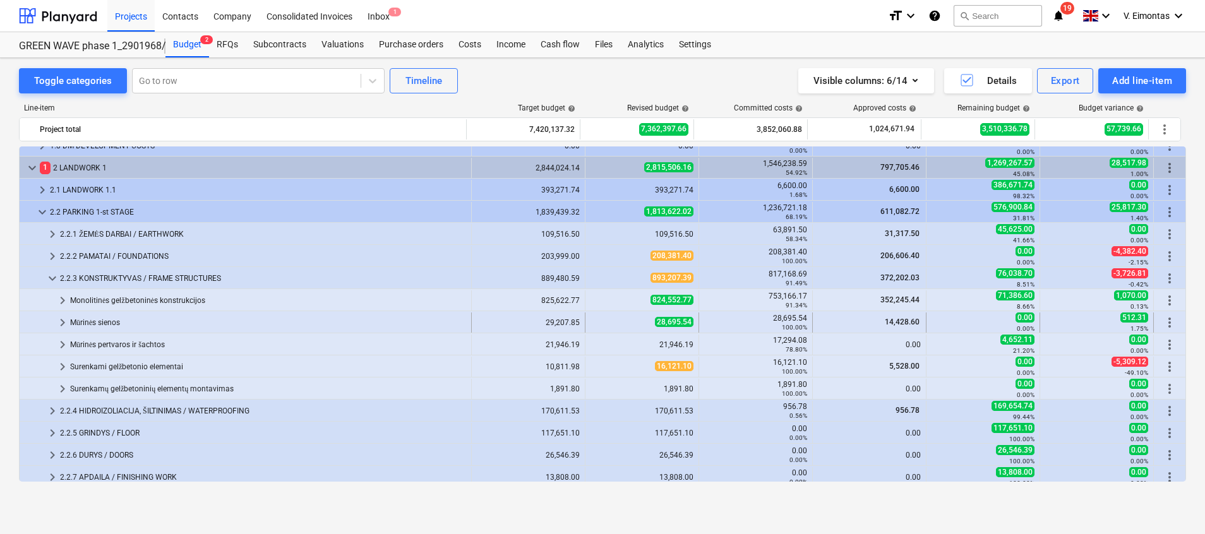
click at [119, 324] on div "Mūrinės sienos" at bounding box center [268, 323] width 396 height 20
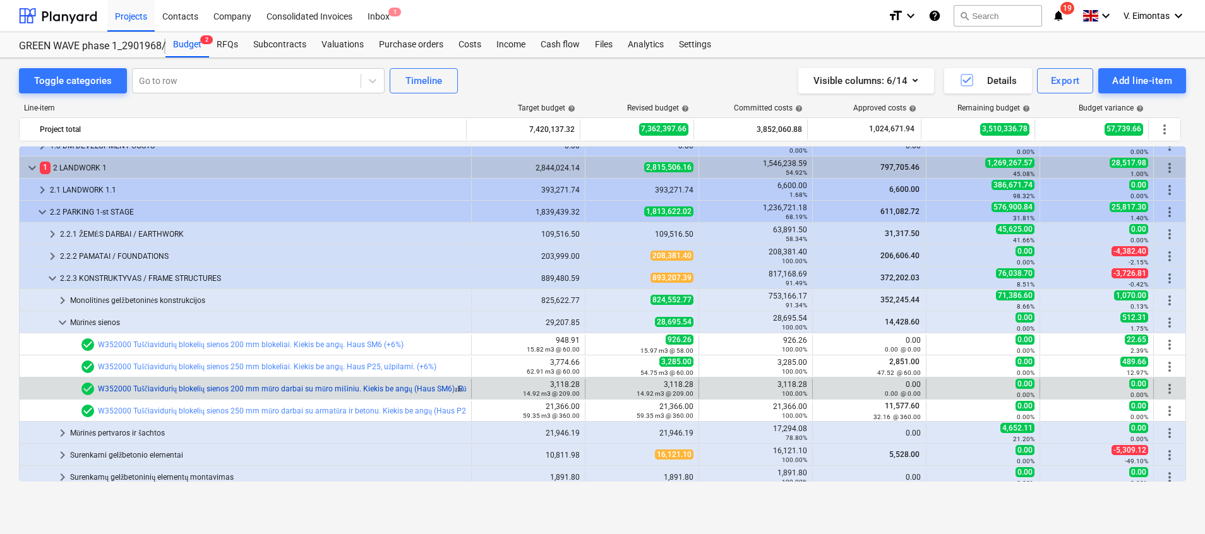
click at [433, 387] on link "W352000 Tuščiavidurių blokelių sienos 200 mm mūro darbai su mūro mišiniu. Kieki…" at bounding box center [288, 389] width 380 height 9
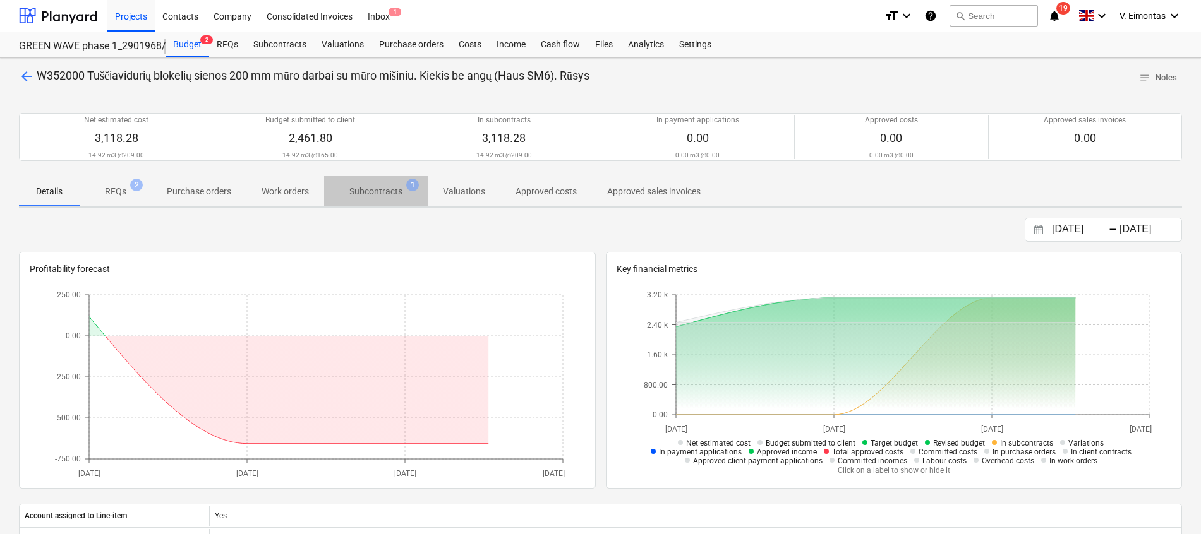
click at [387, 191] on p "Subcontracts" at bounding box center [375, 191] width 53 height 13
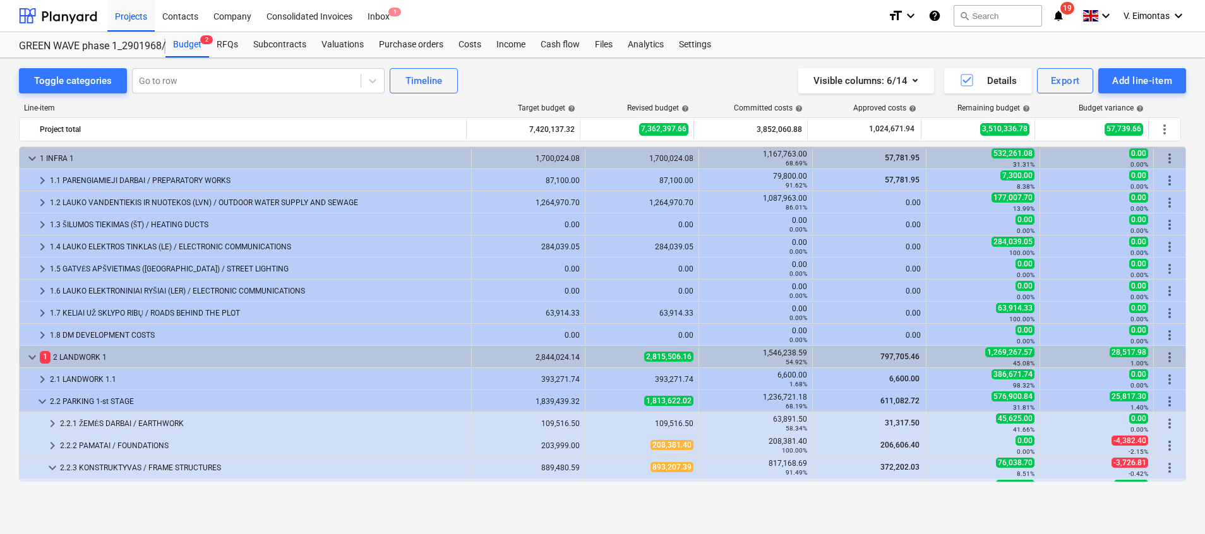
scroll to position [189, 0]
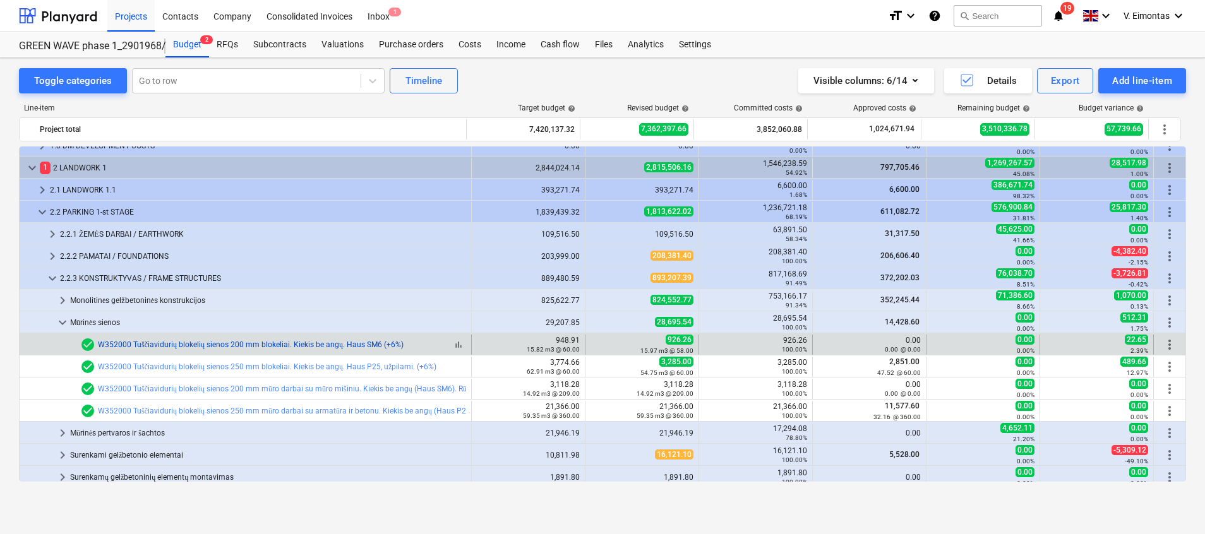
click at [390, 343] on link "W352000 Tuščiavidurių blokelių sienos 200 mm blokeliai. Kiekis be angų. Haus SM…" at bounding box center [251, 344] width 306 height 9
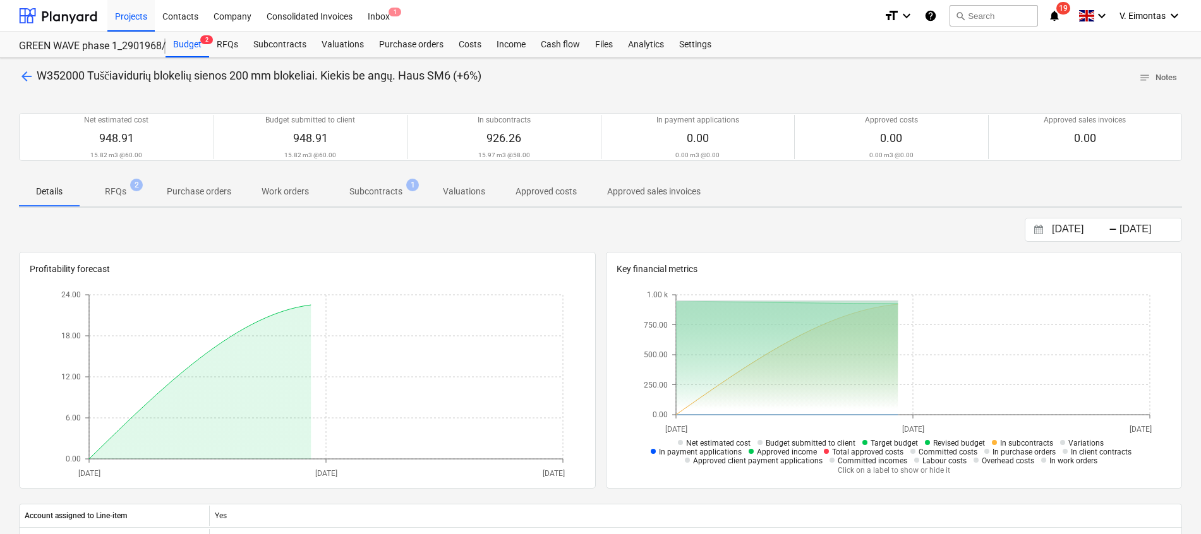
click at [373, 200] on span "Subcontracts 1" at bounding box center [376, 191] width 104 height 23
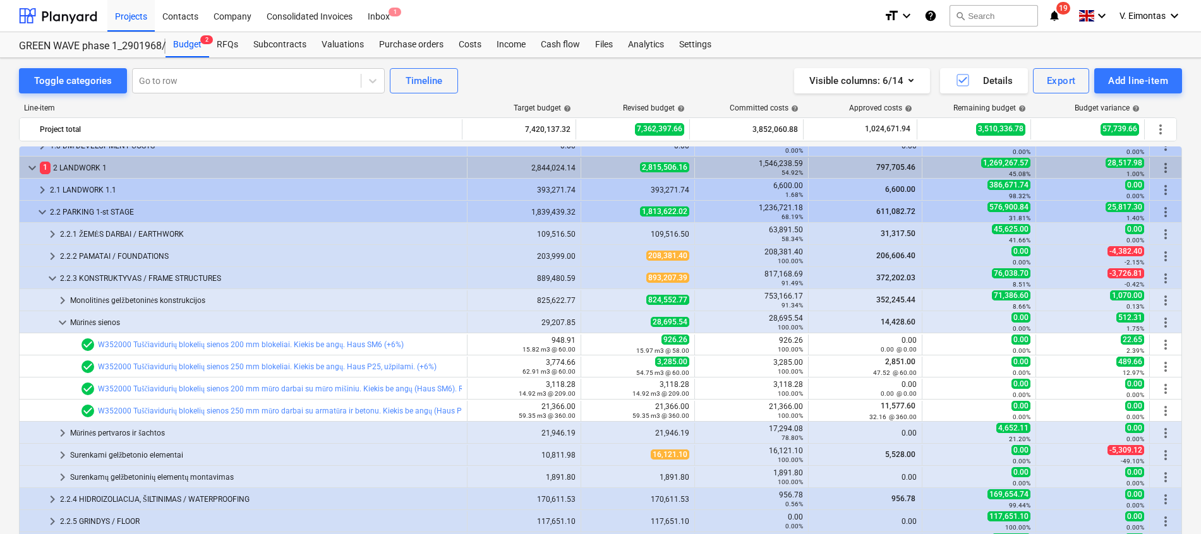
scroll to position [189, 0]
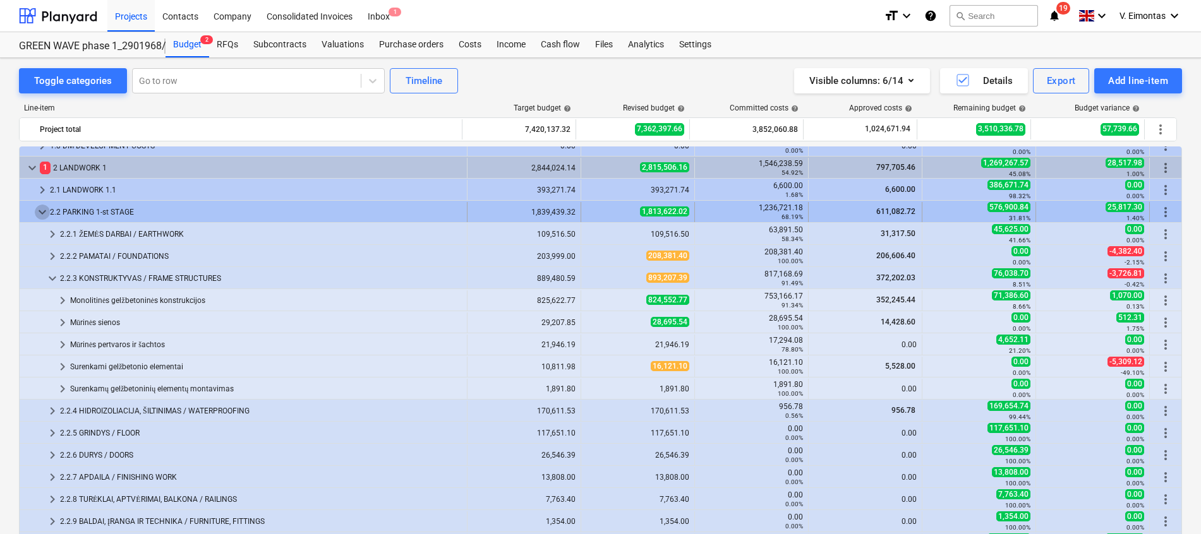
click at [40, 210] on span "keyboard_arrow_down" at bounding box center [42, 212] width 15 height 15
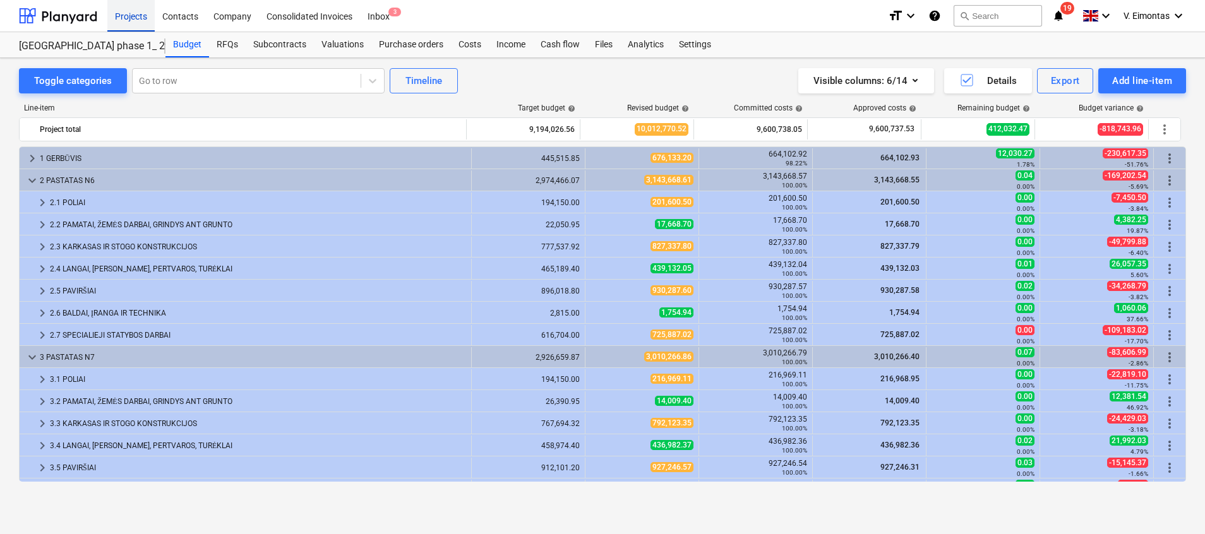
click at [136, 25] on div "Projects" at bounding box center [130, 15] width 47 height 32
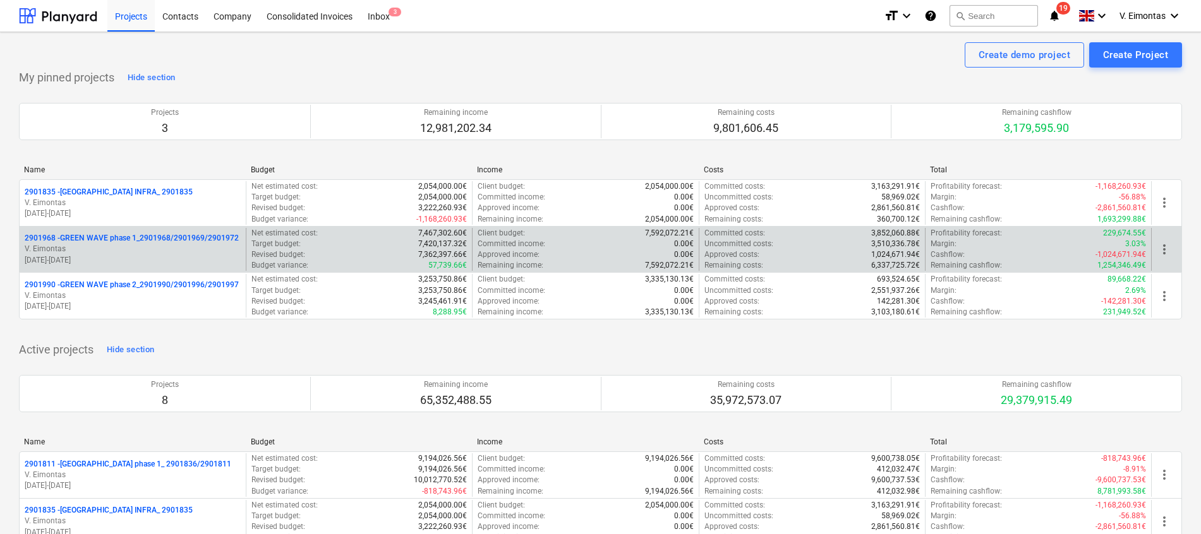
click at [140, 237] on p "2901968 - GREEN WAVE phase 1_2901968/2901969/2901972" at bounding box center [132, 238] width 214 height 11
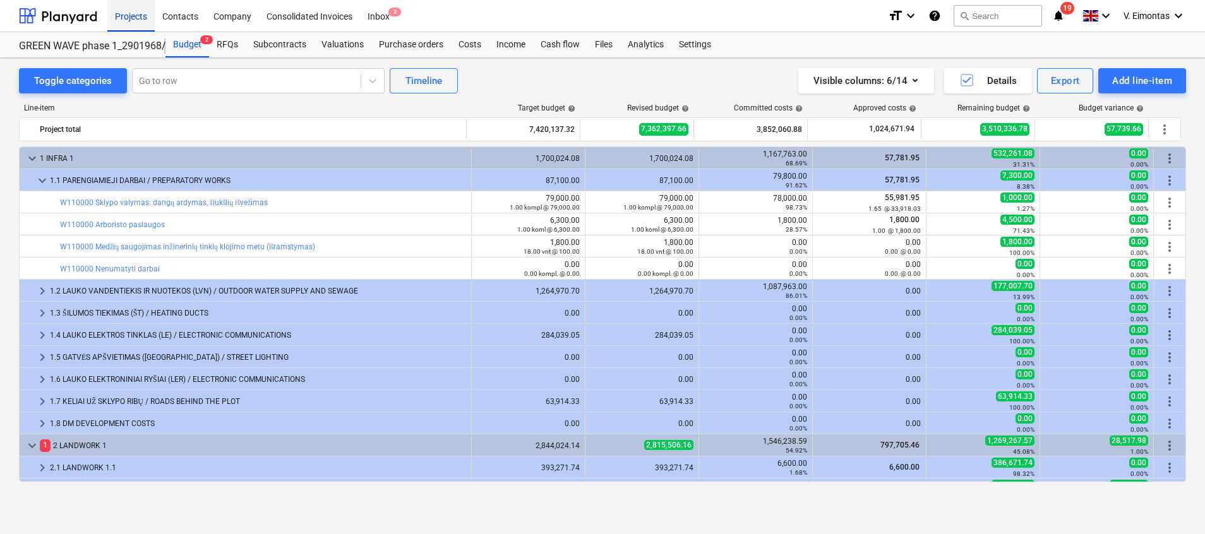
click at [135, 18] on div "Projects" at bounding box center [130, 15] width 47 height 32
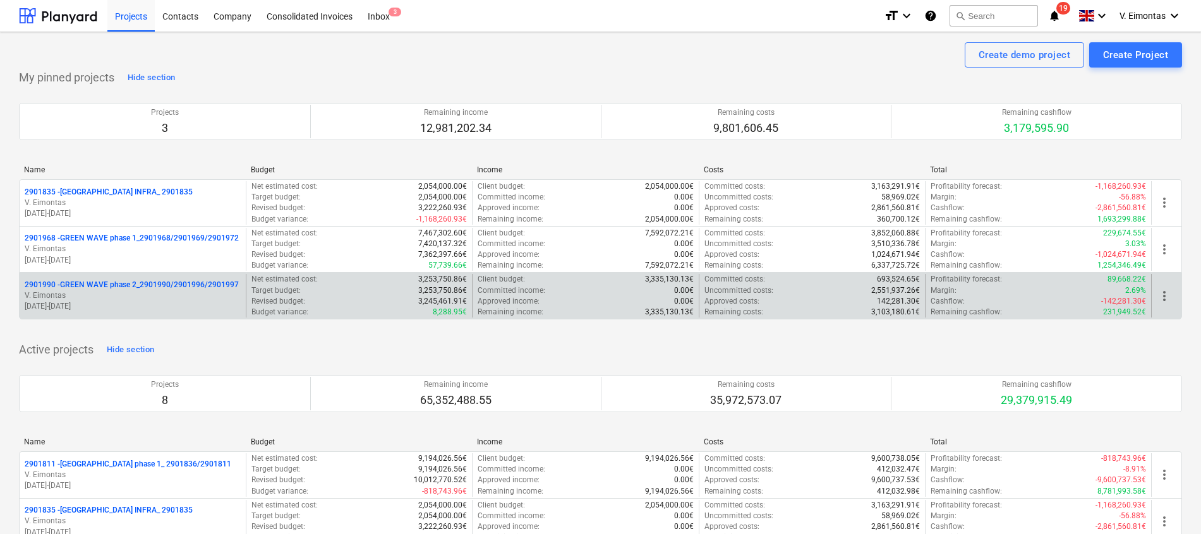
click at [161, 287] on p "2901990 - GREEN WAVE phase 2_2901990/2901996/2901997" at bounding box center [132, 285] width 214 height 11
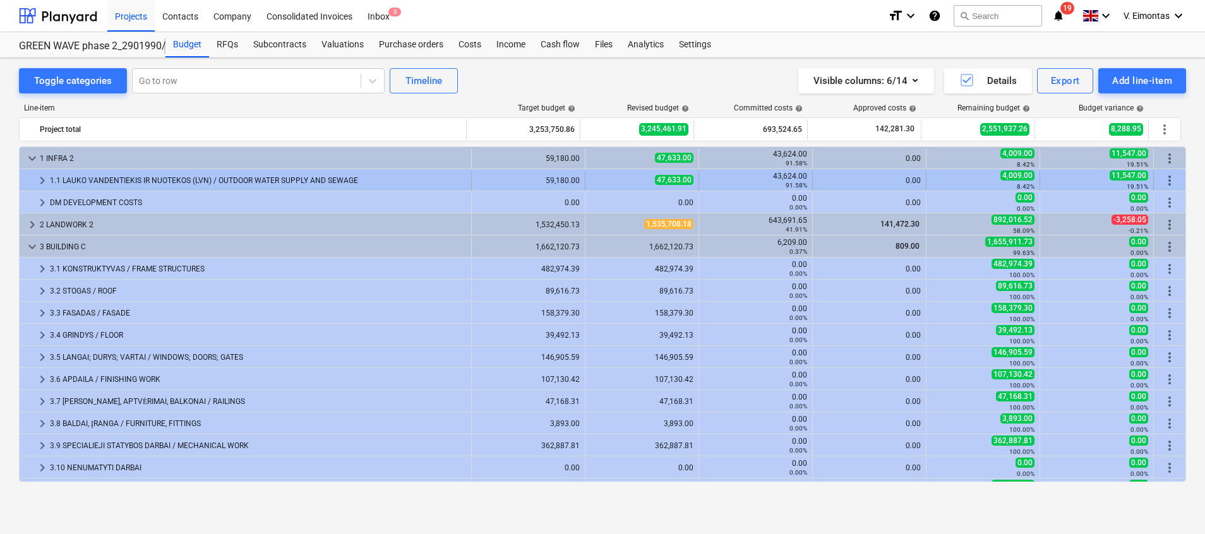
click at [37, 176] on span "keyboard_arrow_right" at bounding box center [42, 180] width 15 height 15
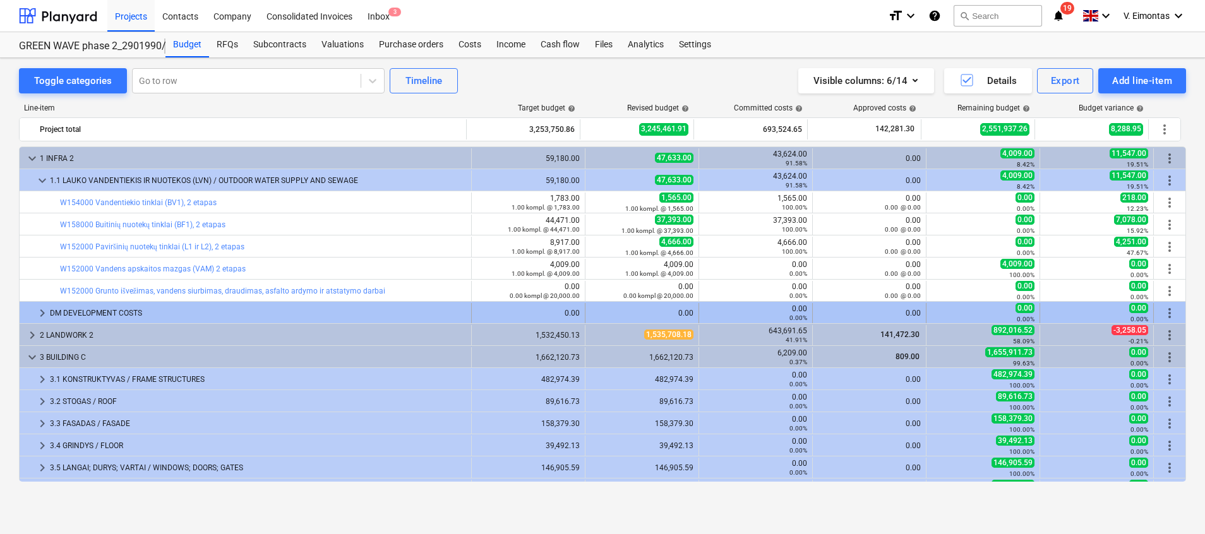
click at [39, 309] on span "keyboard_arrow_right" at bounding box center [42, 313] width 15 height 15
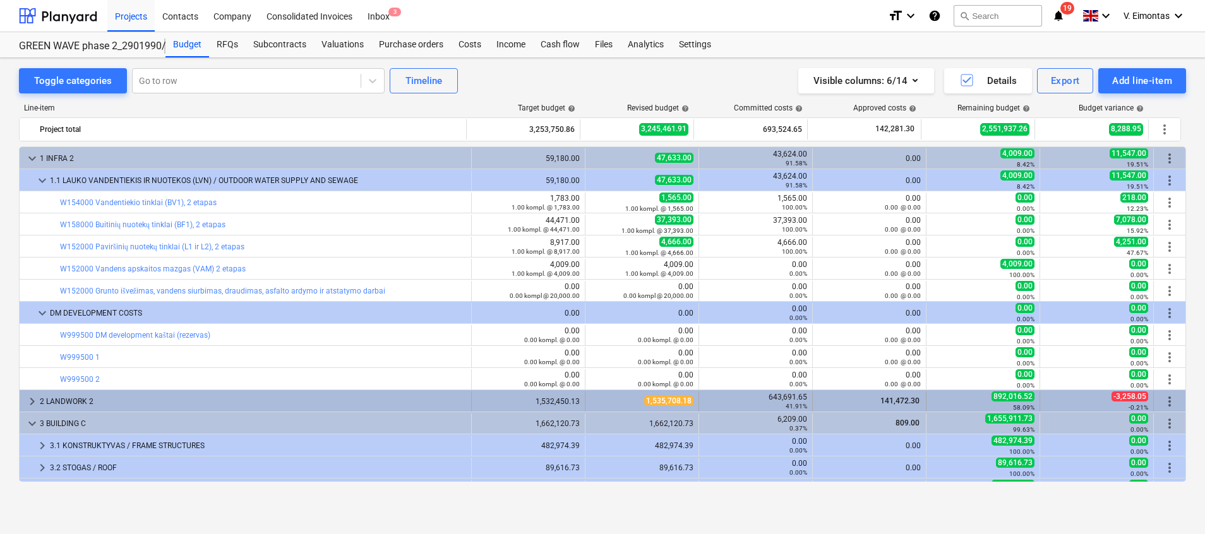
scroll to position [189, 0]
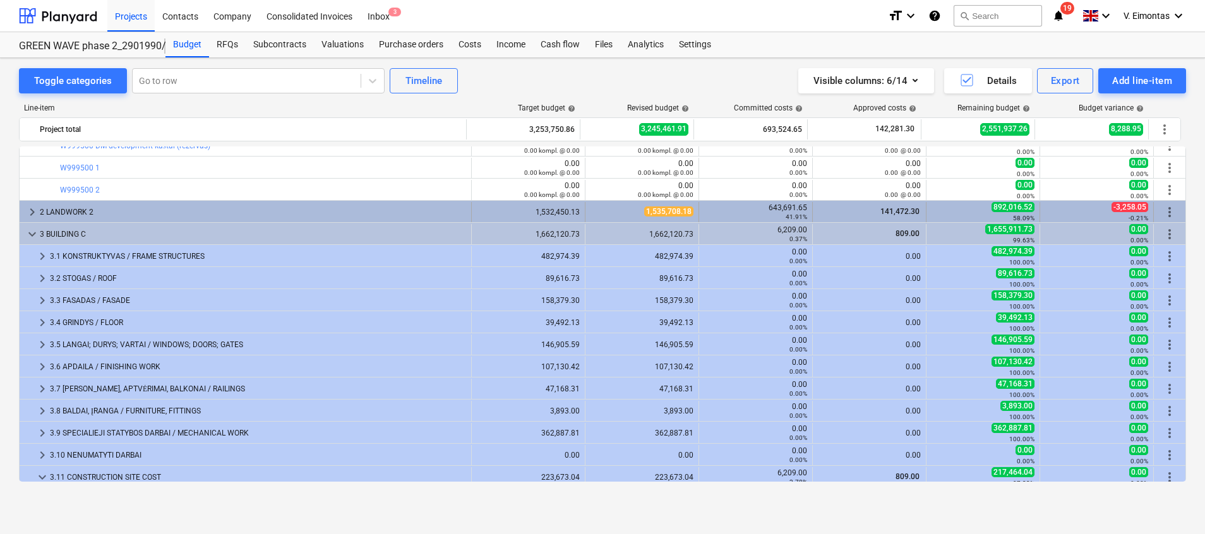
click at [24, 211] on div "keyboard_arrow_right 2 LANDWORK 2" at bounding box center [246, 212] width 452 height 20
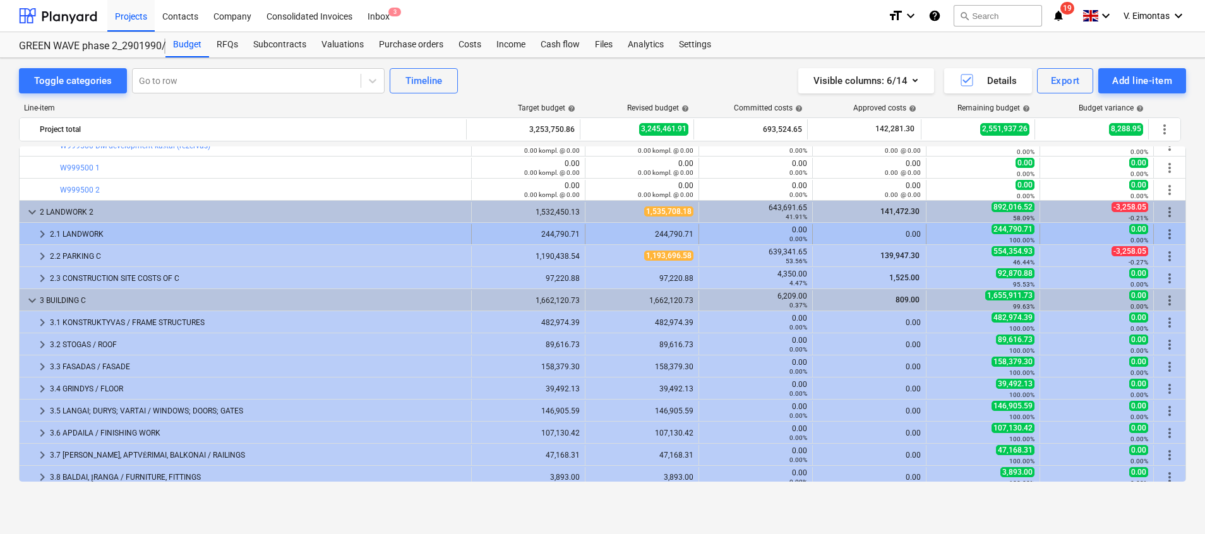
click at [35, 231] on span "keyboard_arrow_right" at bounding box center [42, 234] width 15 height 15
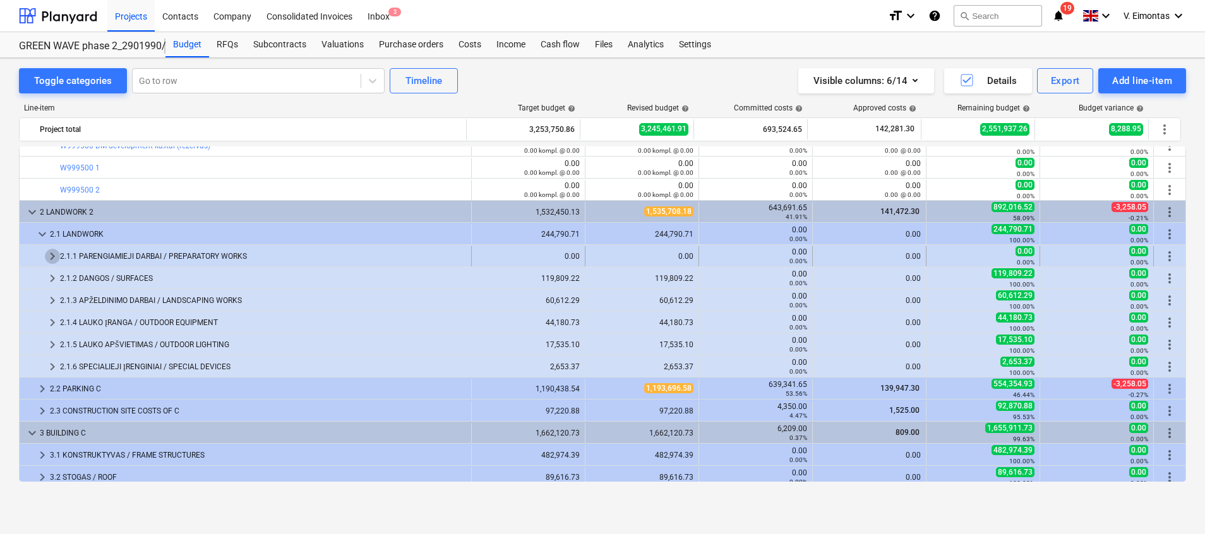
click at [57, 252] on span "keyboard_arrow_right" at bounding box center [52, 256] width 15 height 15
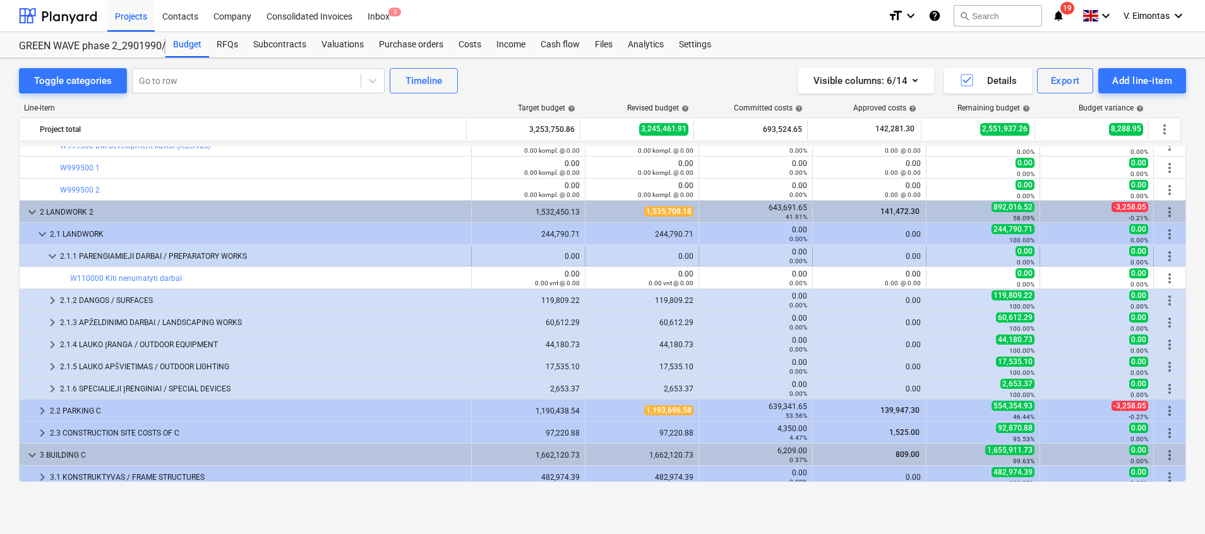
click at [49, 253] on span "keyboard_arrow_down" at bounding box center [52, 256] width 15 height 15
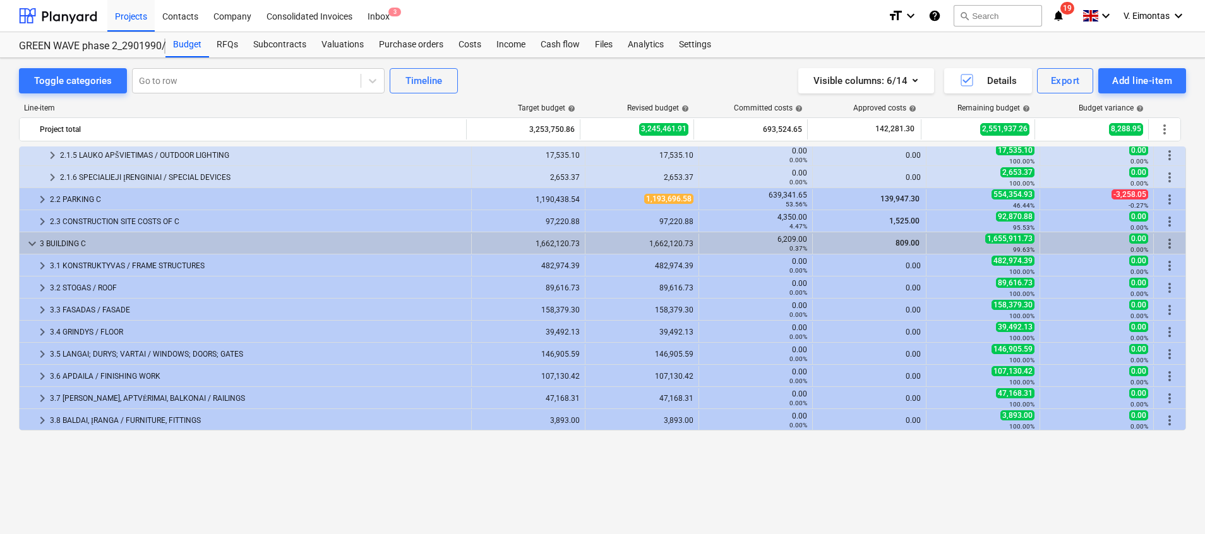
scroll to position [284, 0]
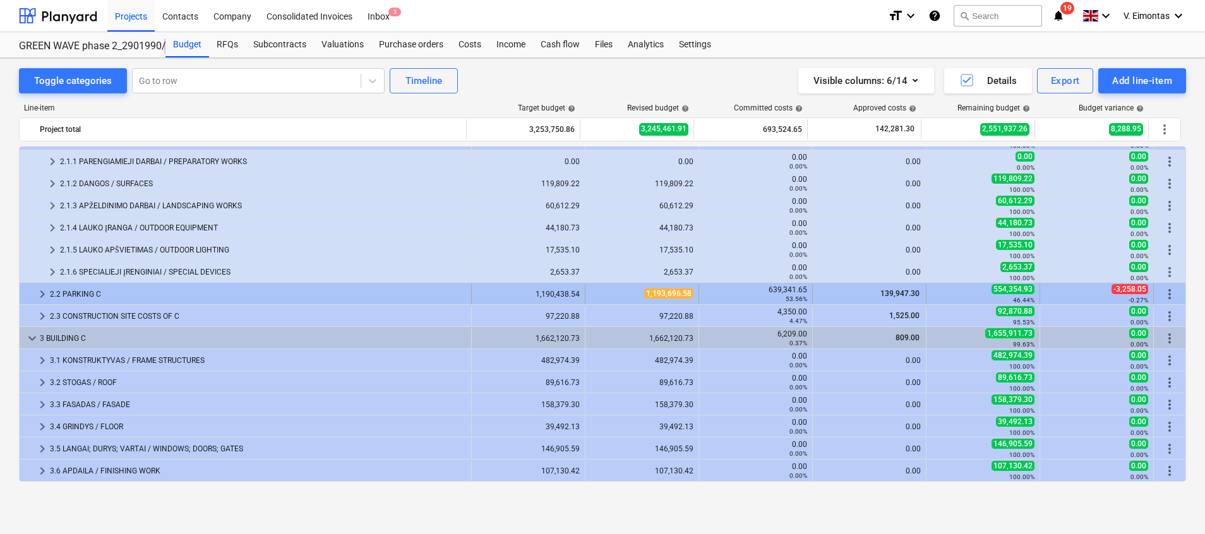
click at [41, 294] on span "keyboard_arrow_right" at bounding box center [42, 294] width 15 height 15
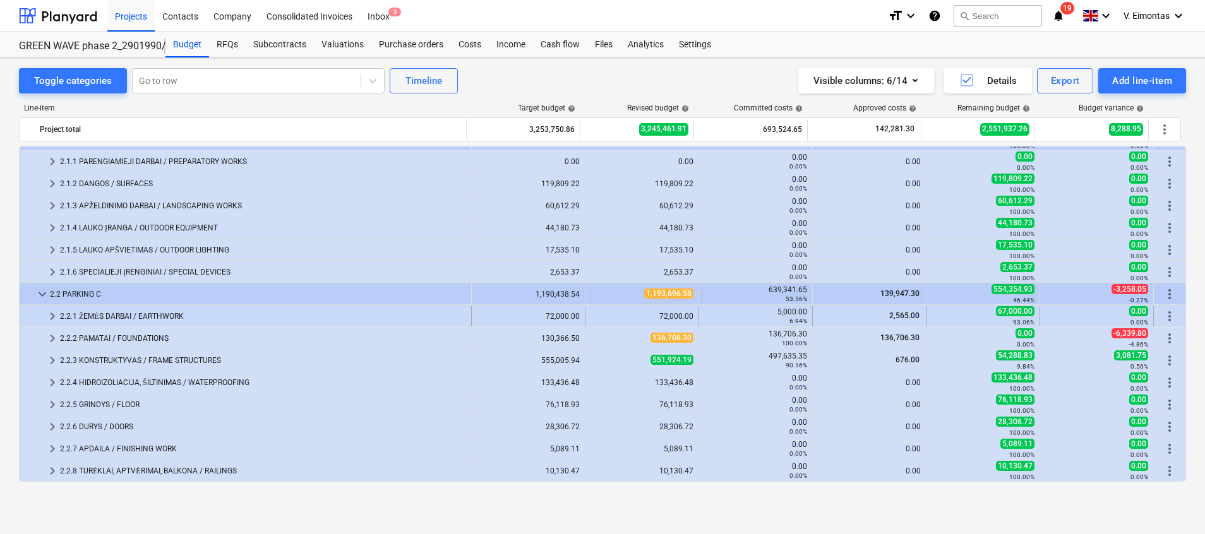
click at [44, 320] on div at bounding box center [35, 316] width 20 height 20
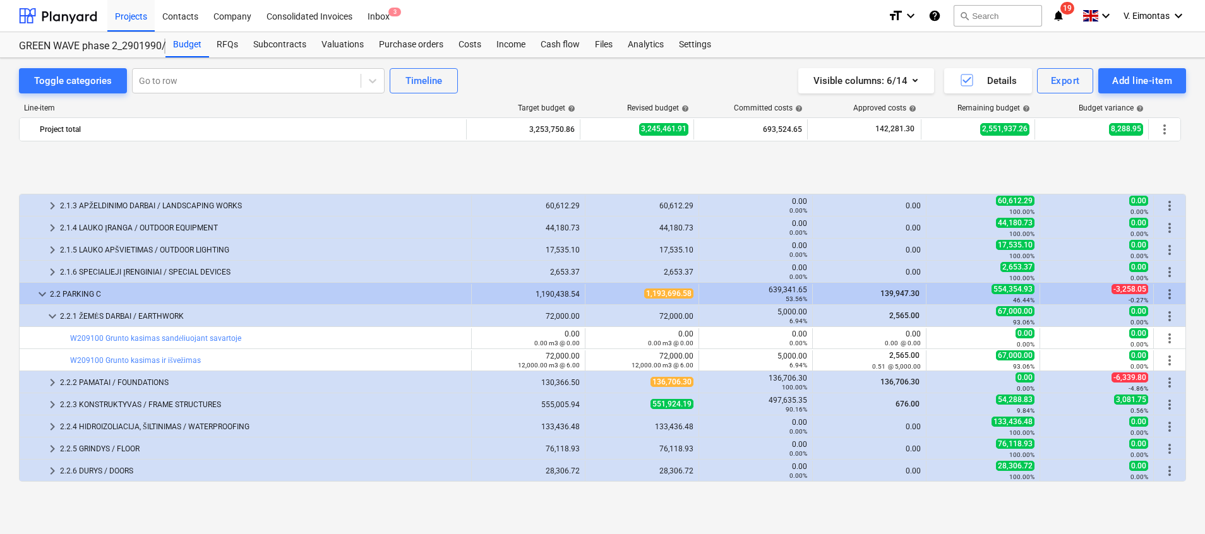
scroll to position [379, 0]
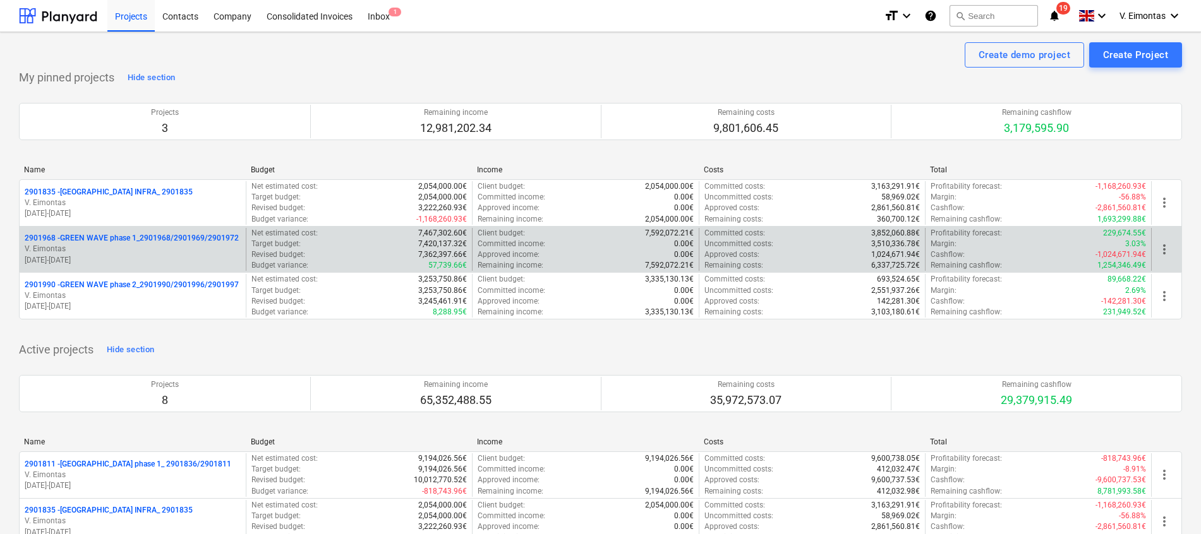
click at [138, 236] on p "2901968 - GREEN WAVE phase 1_2901968/2901969/2901972" at bounding box center [132, 238] width 214 height 11
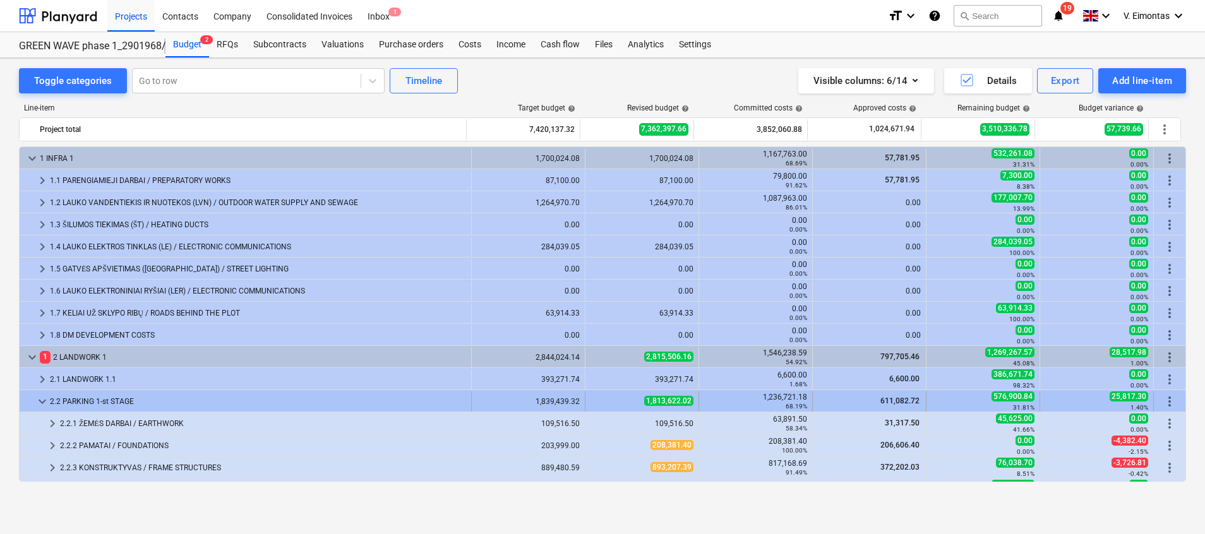
scroll to position [95, 0]
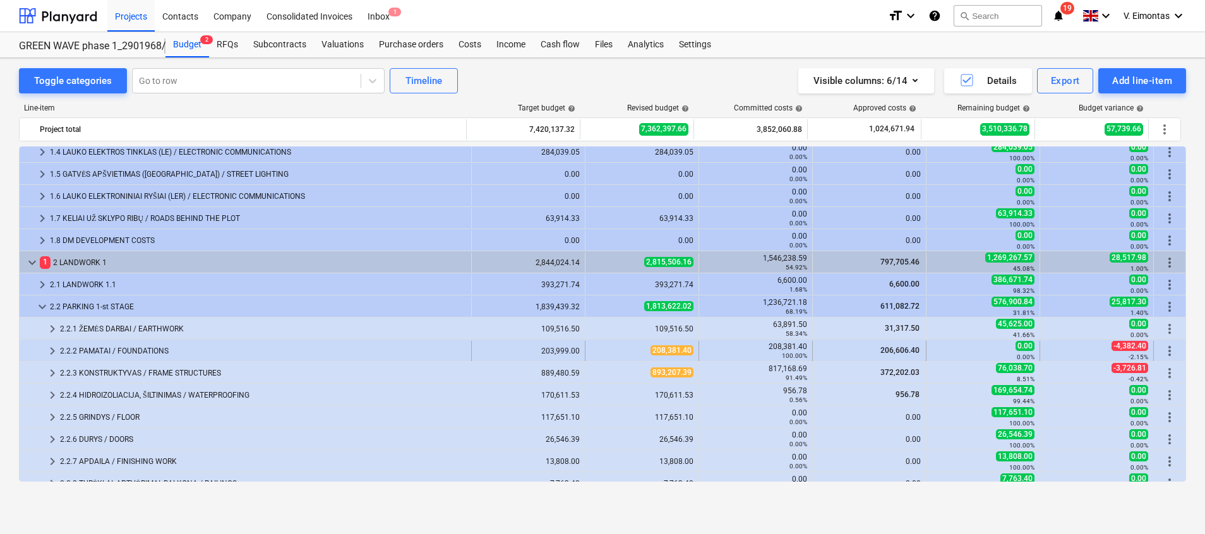
click at [100, 351] on div "2.2.2 PAMATAI / FOUNDATIONS" at bounding box center [263, 351] width 406 height 20
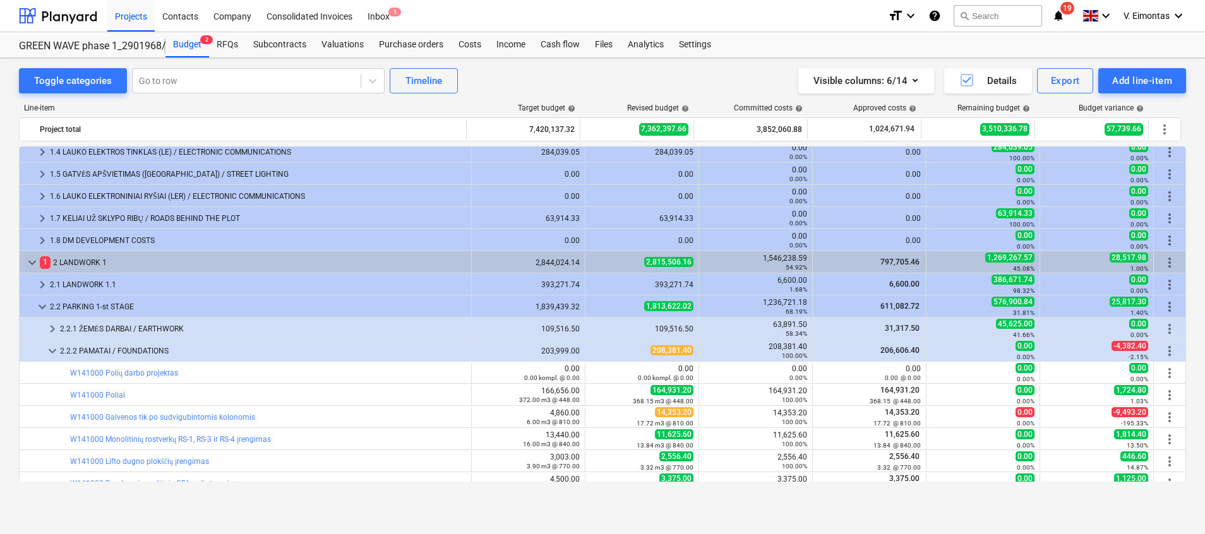
click at [100, 351] on div "2.2.2 PAMATAI / FOUNDATIONS" at bounding box center [263, 351] width 406 height 20
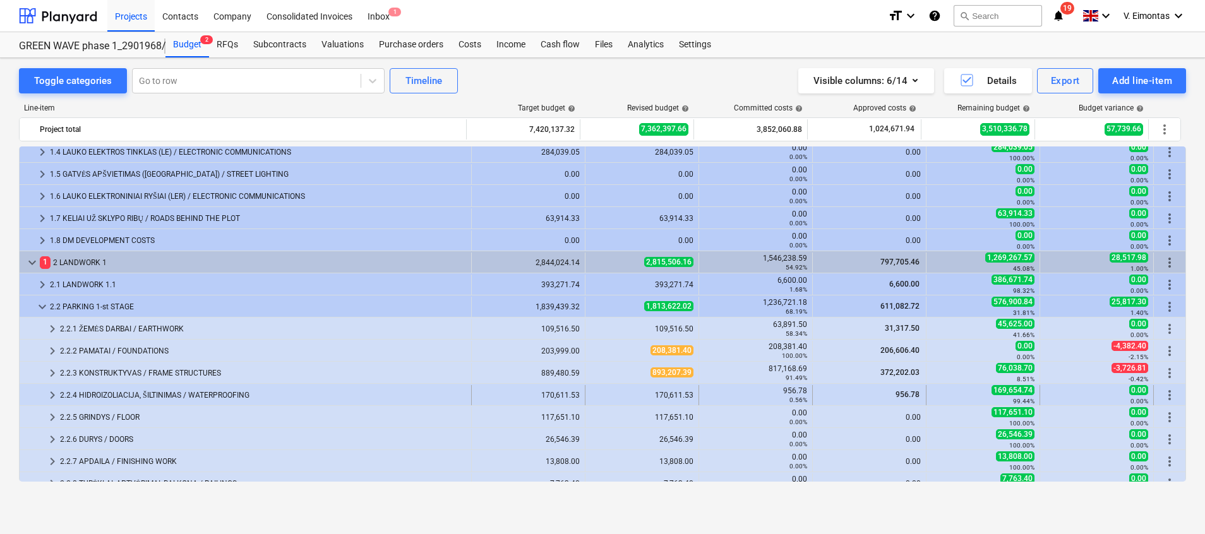
click at [112, 391] on div "2.2.4 HIDROIZOLIACIJA, ŠILTINIMAS / WATERPROOFING" at bounding box center [263, 395] width 406 height 20
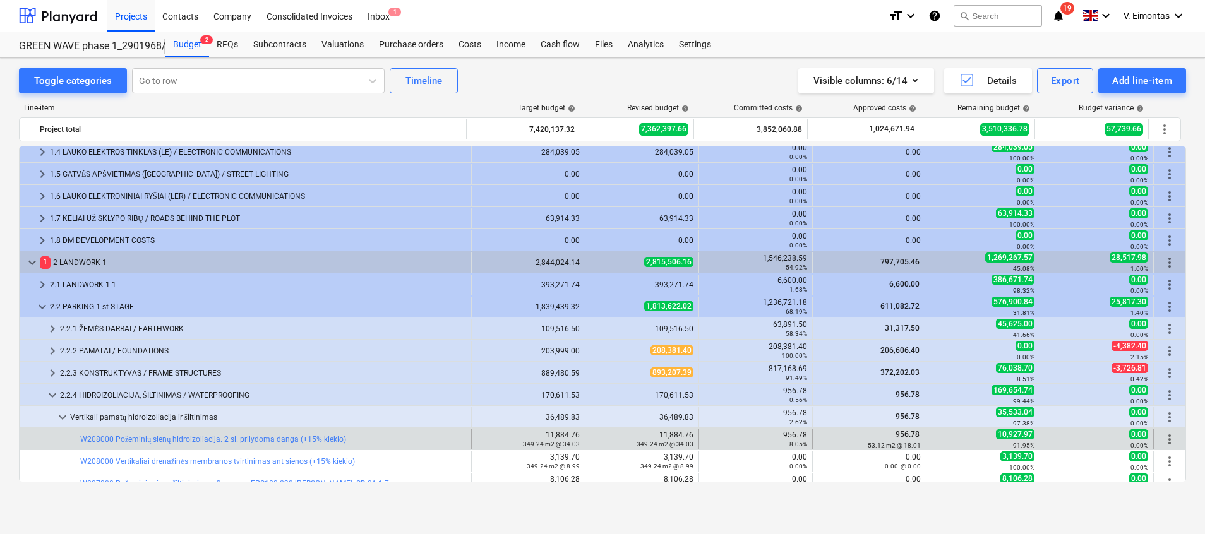
scroll to position [189, 0]
